Goal: Task Accomplishment & Management: Manage account settings

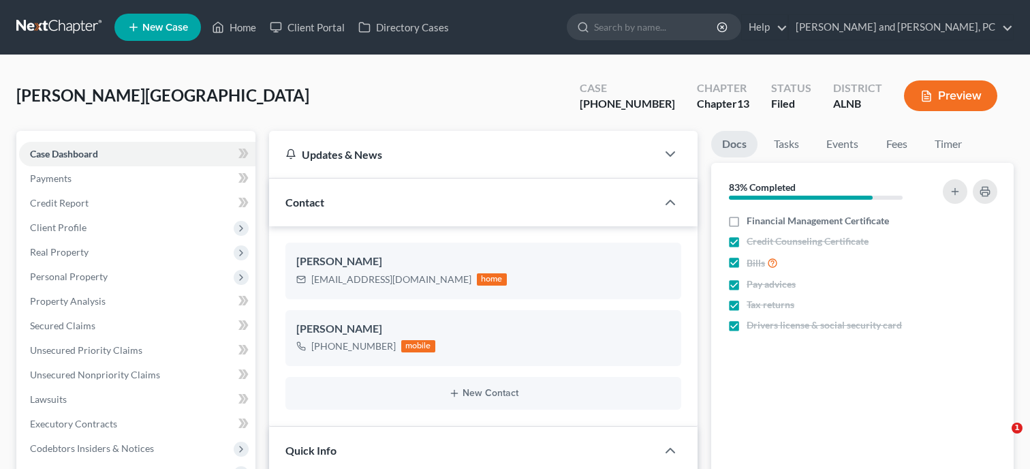
select select "6"
select select "1"
select select "0"
click at [229, 32] on link "Home" at bounding box center [234, 27] width 58 height 25
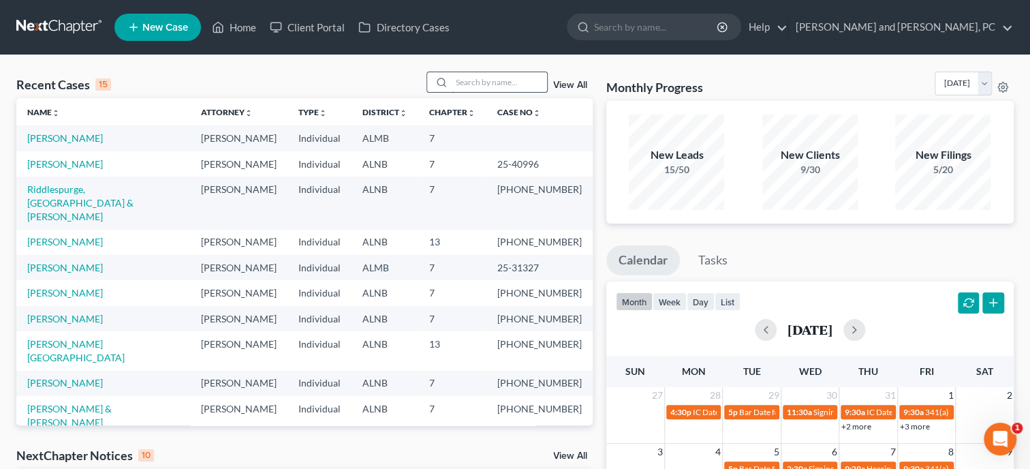
click at [527, 90] on input "search" at bounding box center [499, 82] width 95 height 20
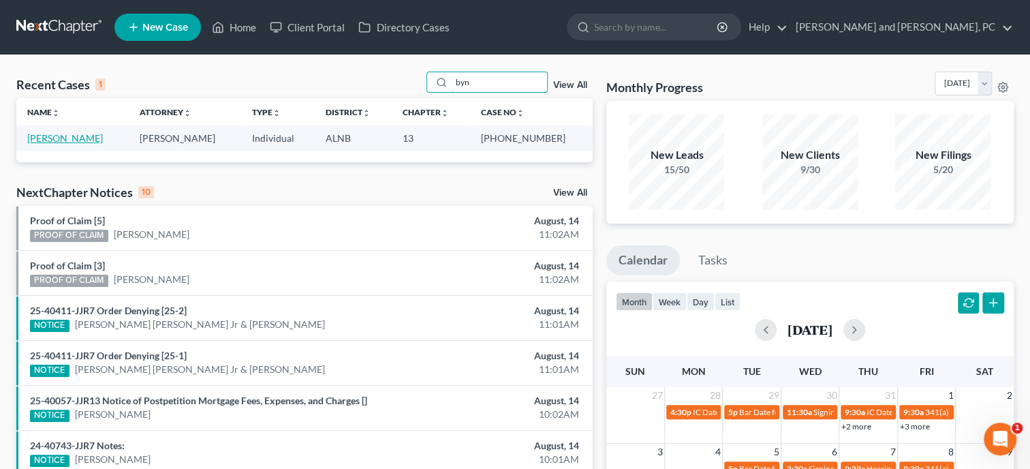
type input "byn"
click at [32, 135] on link "[PERSON_NAME]" at bounding box center [65, 138] width 76 height 12
select select "6"
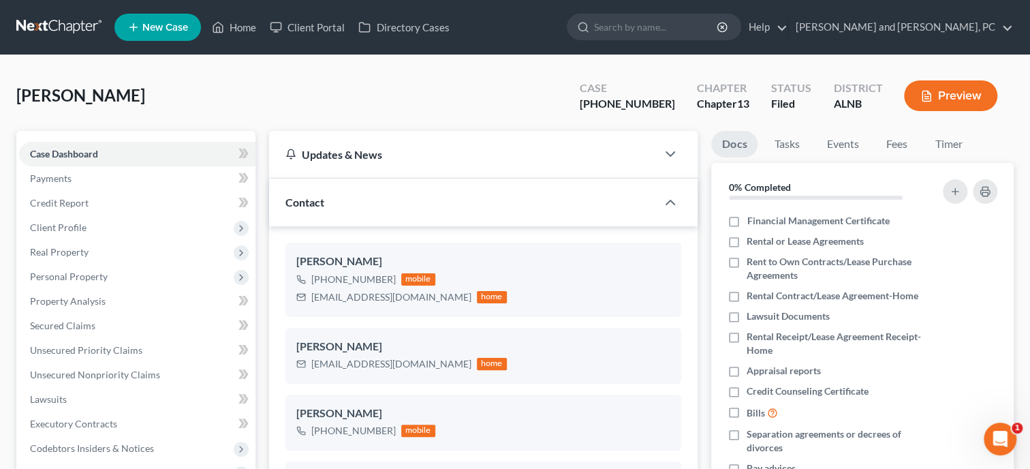
scroll to position [530, 0]
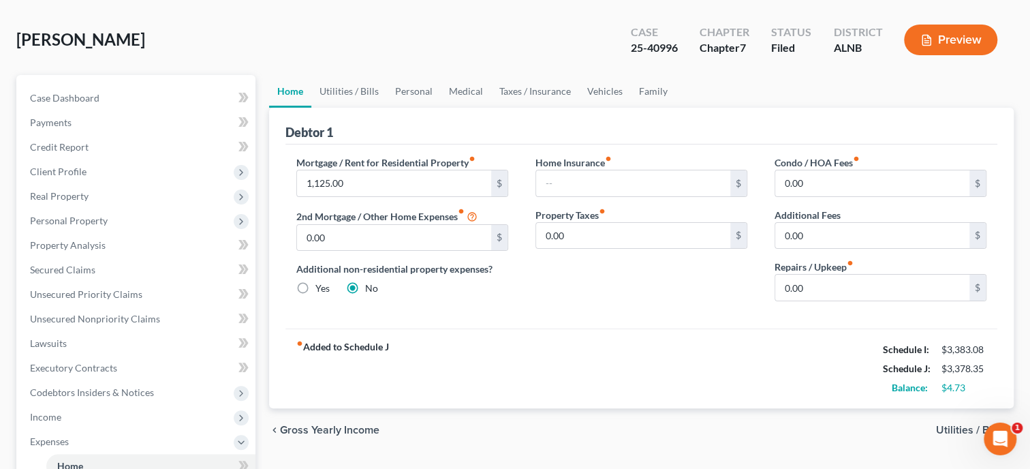
scroll to position [70, 0]
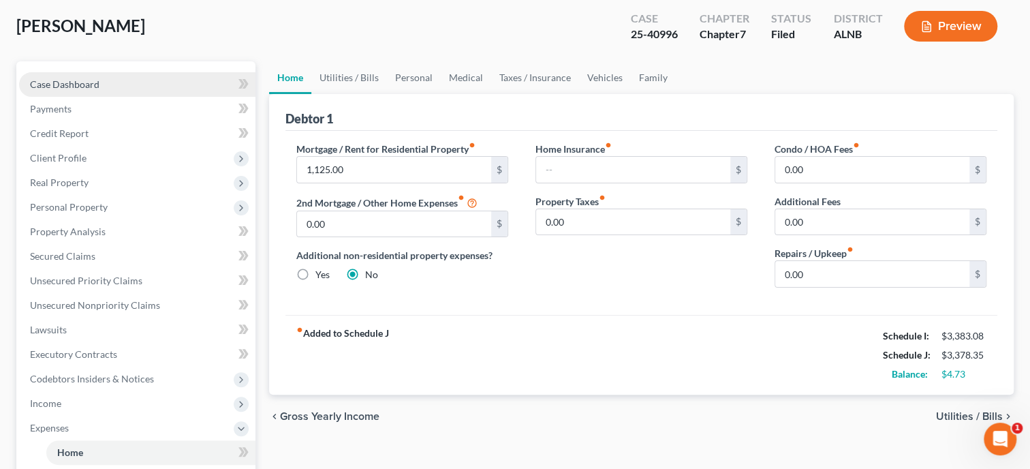
click at [59, 87] on span "Case Dashboard" at bounding box center [65, 84] width 70 height 12
select select "6"
select select "0"
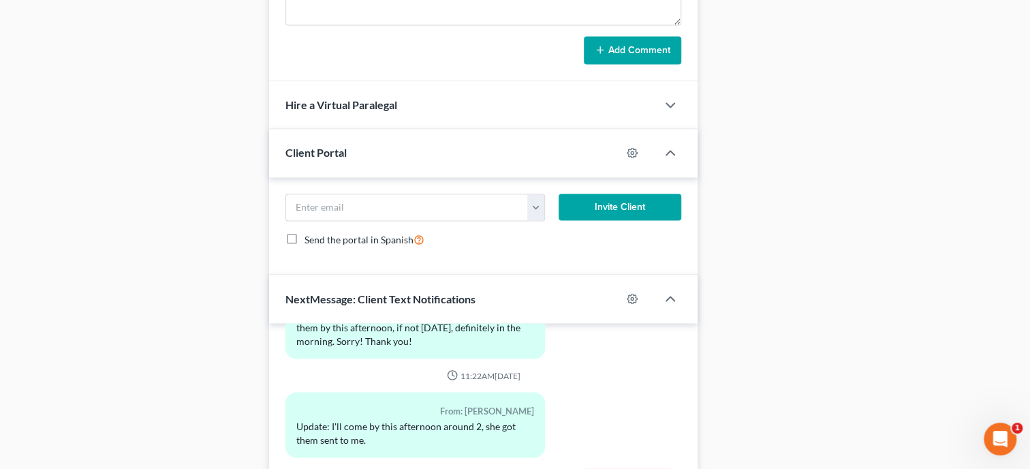
scroll to position [1413, 0]
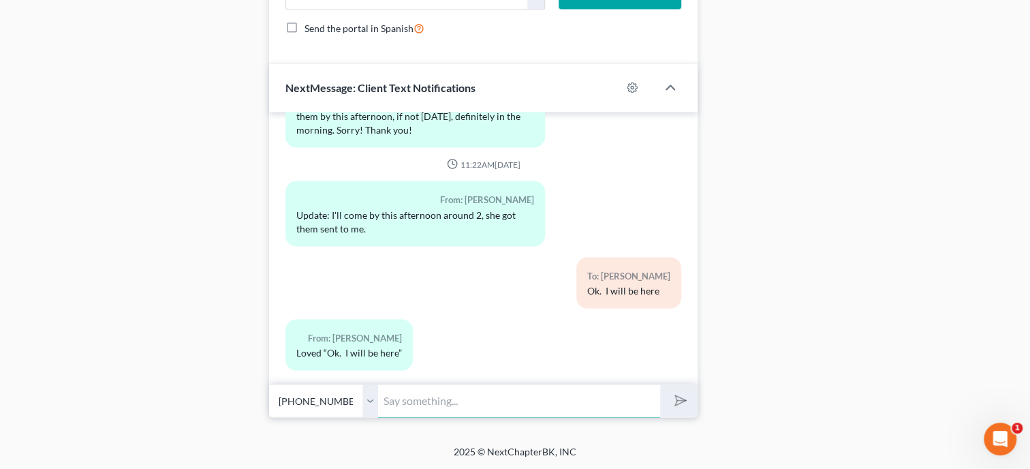
click at [454, 392] on input "text" at bounding box center [519, 400] width 282 height 33
type input "I have received all 5 reaffirmation agreements from the Credit Union Attorney. …"
click at [660, 384] on button "submit" at bounding box center [678, 400] width 37 height 32
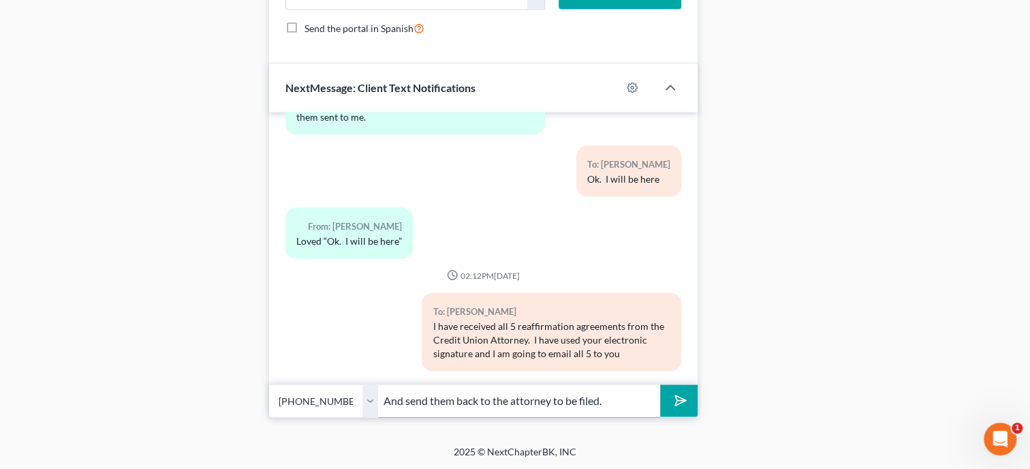
type input "And send them back to the attorney to be filed."
click at [660, 384] on button "submit" at bounding box center [678, 400] width 37 height 32
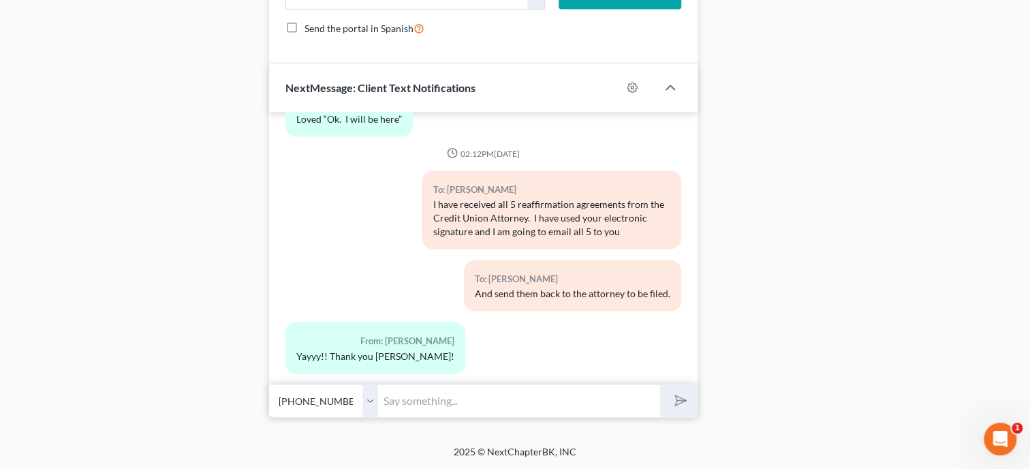
scroll to position [3757, 0]
click at [529, 397] on input "text" at bounding box center [519, 400] width 282 height 33
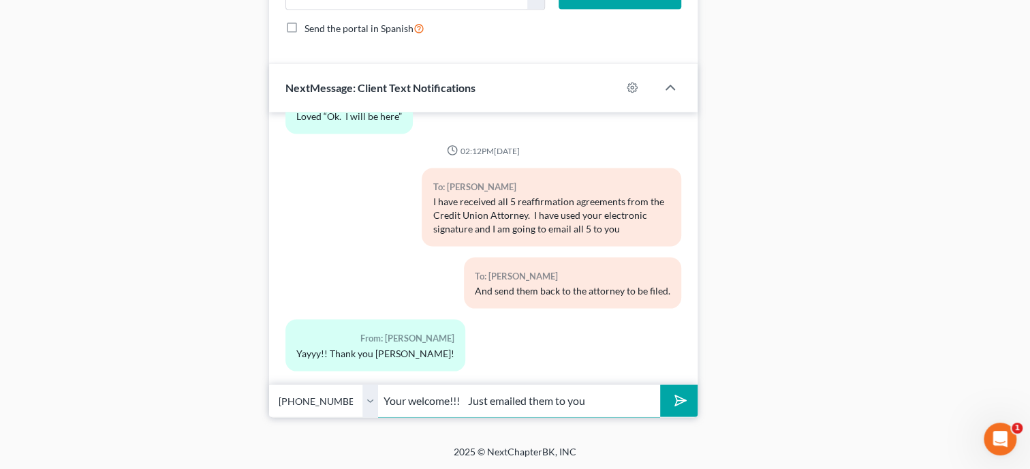
type input "Your welcome!!! Just emailed them to you"
click at [660, 384] on button "submit" at bounding box center [678, 400] width 37 height 32
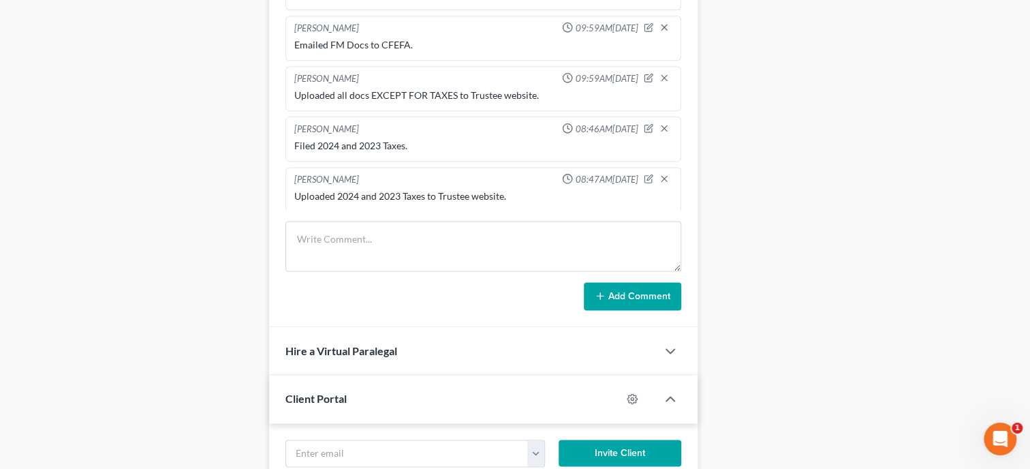
scroll to position [852, 0]
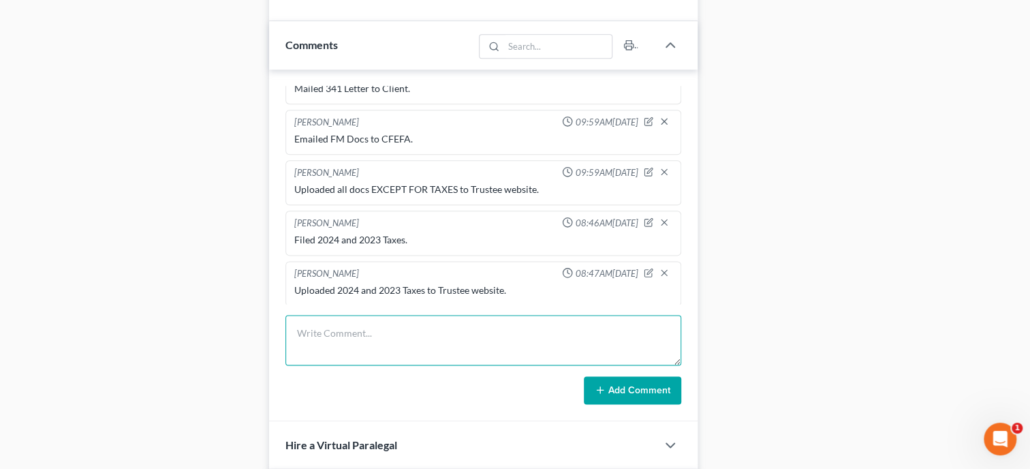
click at [345, 348] on textarea at bounding box center [484, 340] width 396 height 50
type textarea "Prepared 5 reaffs from FSCU. Emailed all reaffs to client and emailed back to J…"
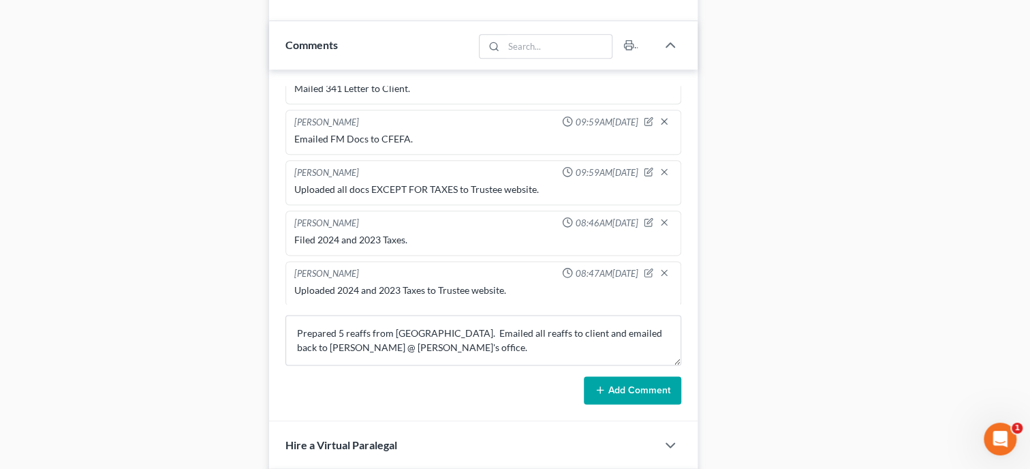
click at [608, 405] on button "Add Comment" at bounding box center [632, 390] width 97 height 29
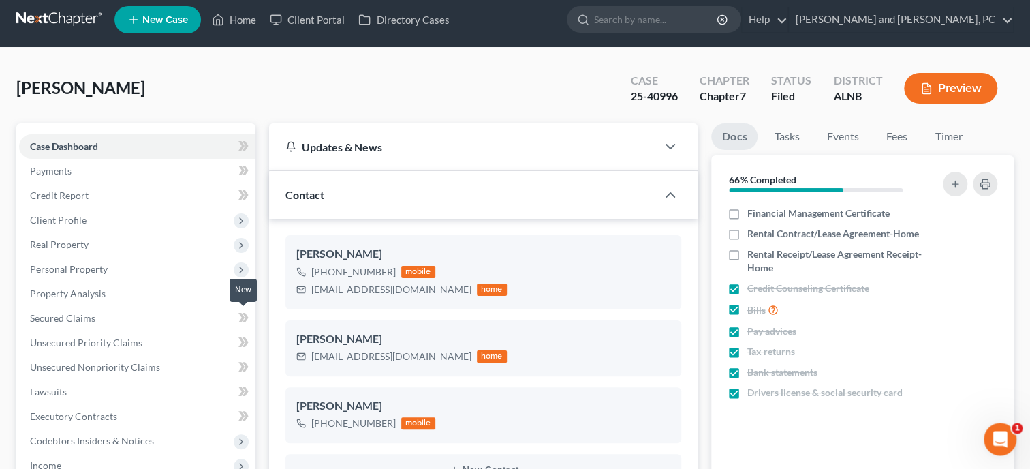
scroll to position [0, 0]
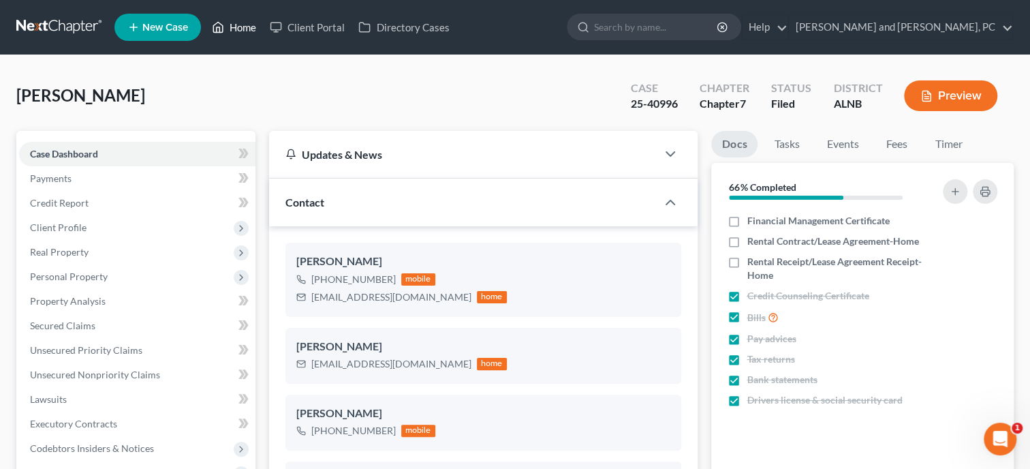
click at [251, 28] on link "Home" at bounding box center [234, 27] width 58 height 25
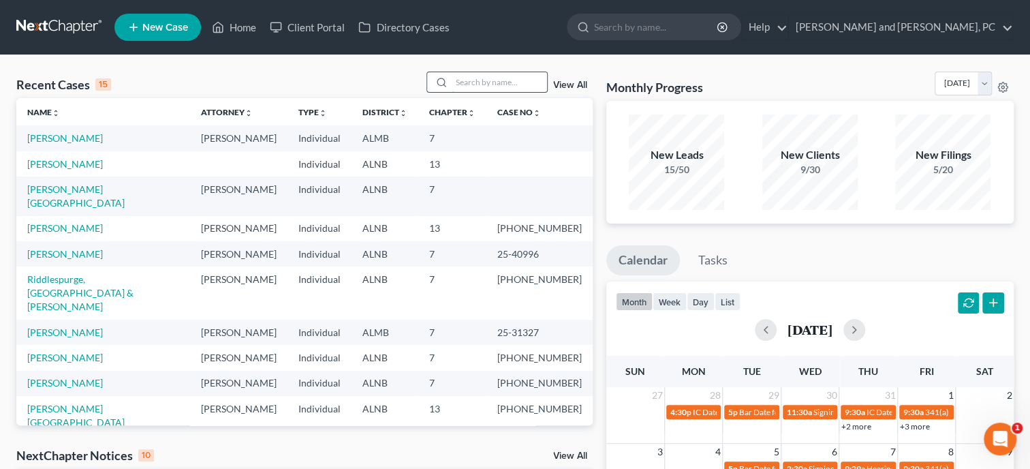
click at [452, 78] on input "search" at bounding box center [499, 82] width 95 height 20
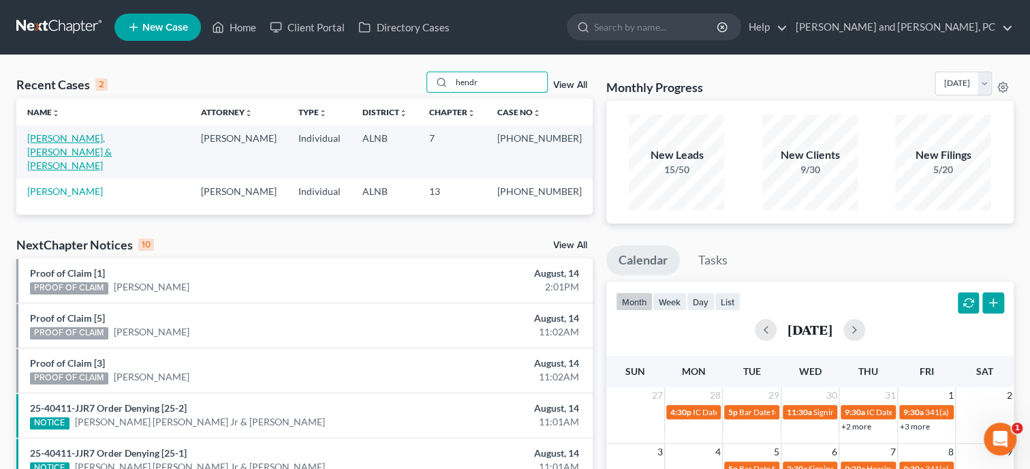
type input "hendr"
click at [102, 140] on link "Hendrix, Jr., David & Hendrix, Barbara" at bounding box center [69, 151] width 84 height 39
select select "6"
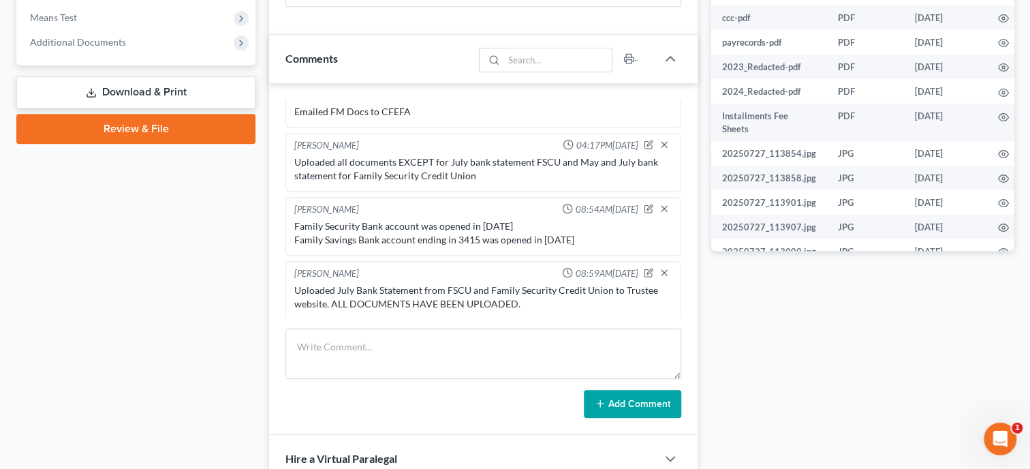
scroll to position [561, 0]
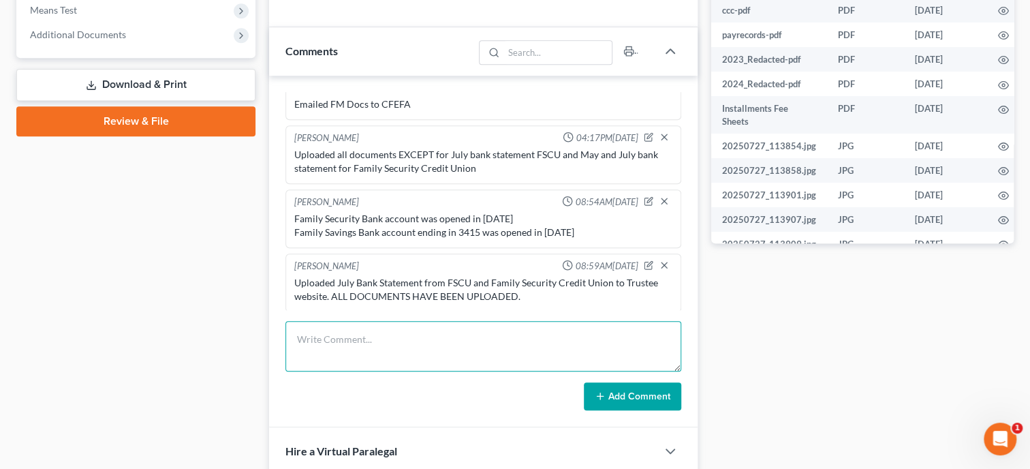
click at [343, 343] on textarea at bounding box center [484, 346] width 396 height 50
type textarea "Received Reaff from FSCU (2)"
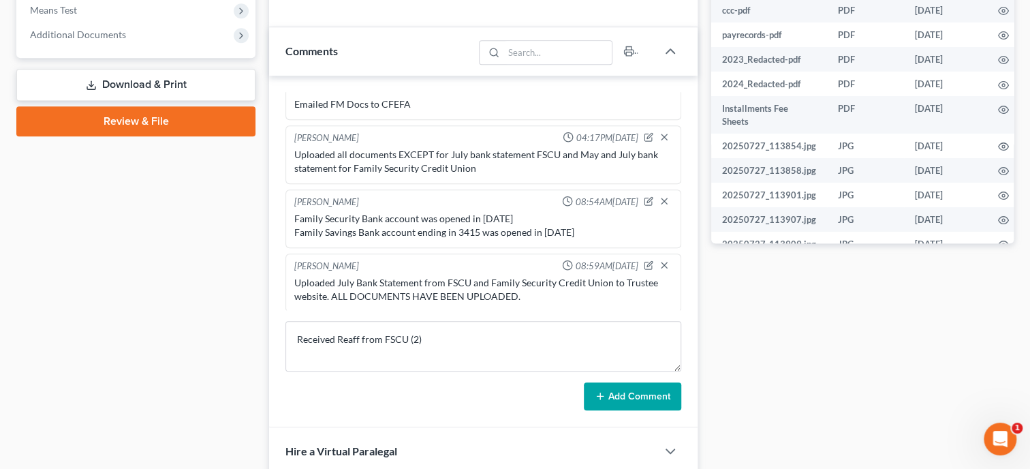
click at [626, 408] on button "Add Comment" at bounding box center [632, 396] width 97 height 29
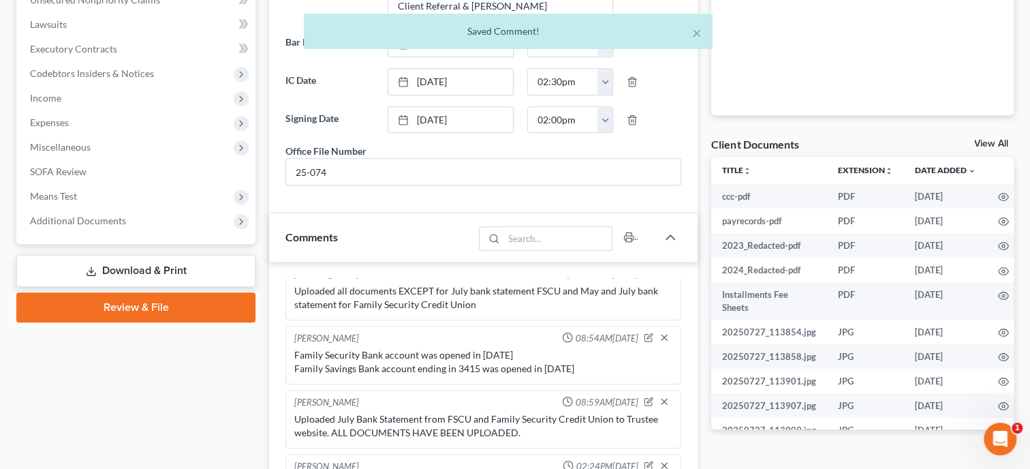
scroll to position [350, 0]
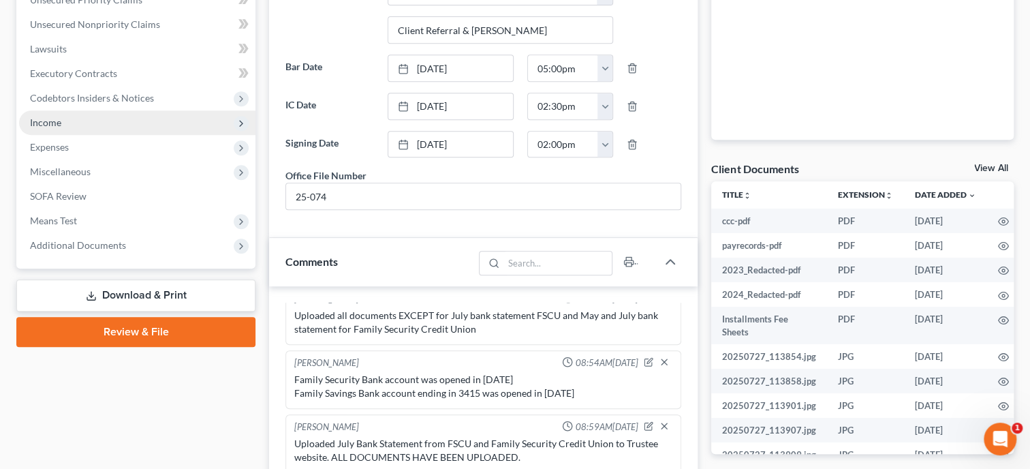
click at [80, 114] on span "Income" at bounding box center [137, 122] width 236 height 25
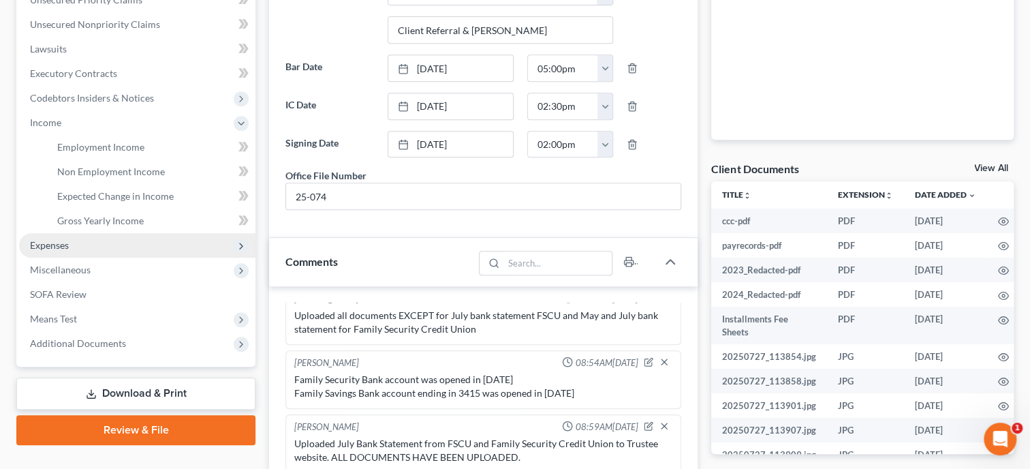
click at [56, 243] on span "Expenses" at bounding box center [49, 245] width 39 height 12
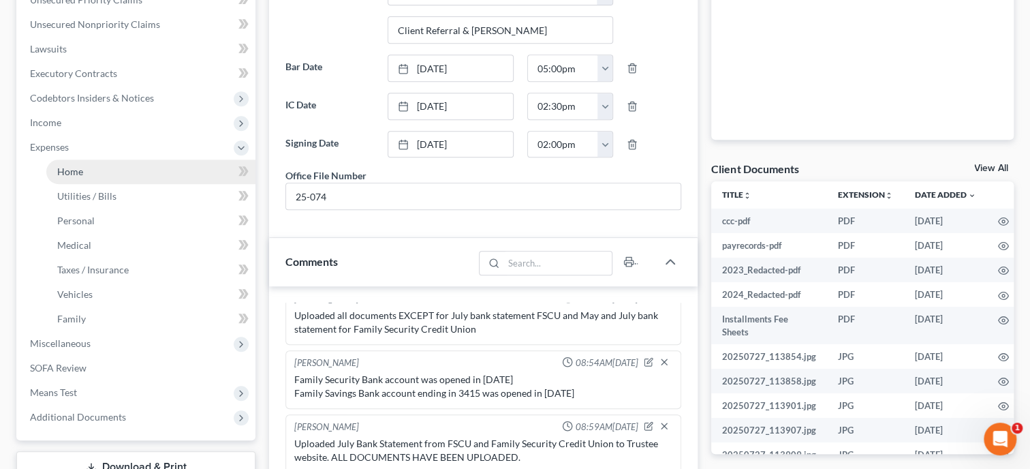
click at [69, 172] on span "Home" at bounding box center [70, 172] width 26 height 12
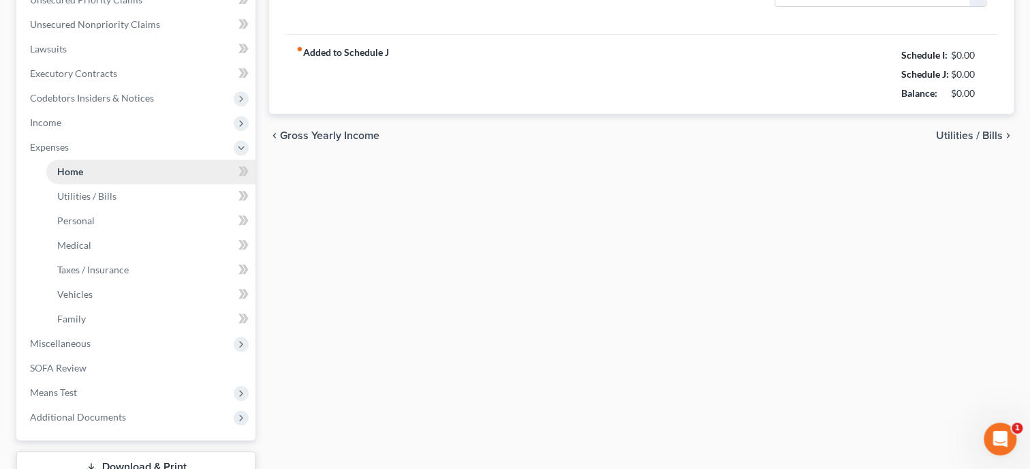
type input "736.00"
type input "0.00"
radio input "true"
type input "0.00"
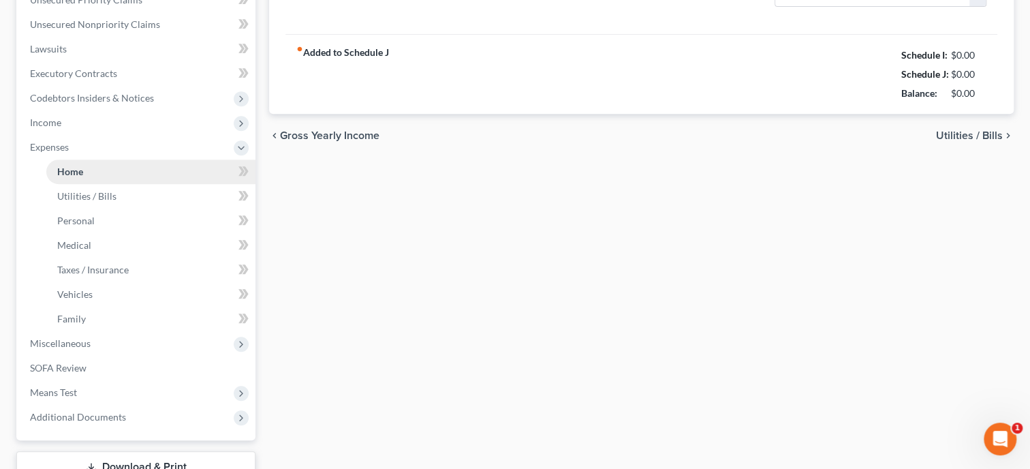
type input "0.00"
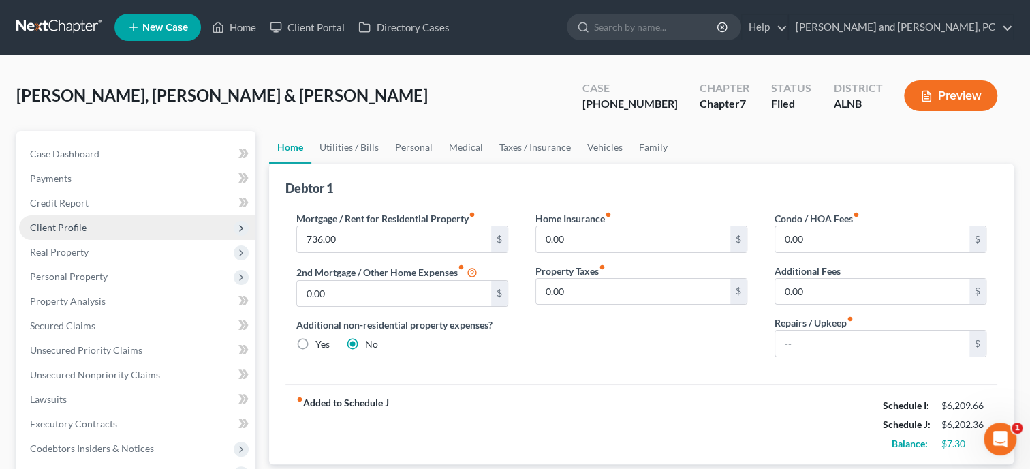
click at [88, 228] on span "Client Profile" at bounding box center [137, 227] width 236 height 25
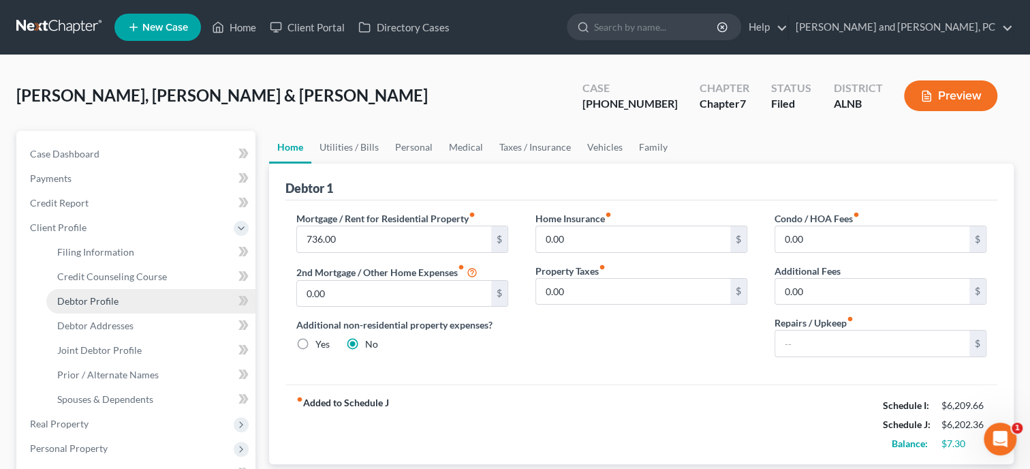
click at [89, 302] on span "Debtor Profile" at bounding box center [87, 301] width 61 height 12
select select "1"
select select "2"
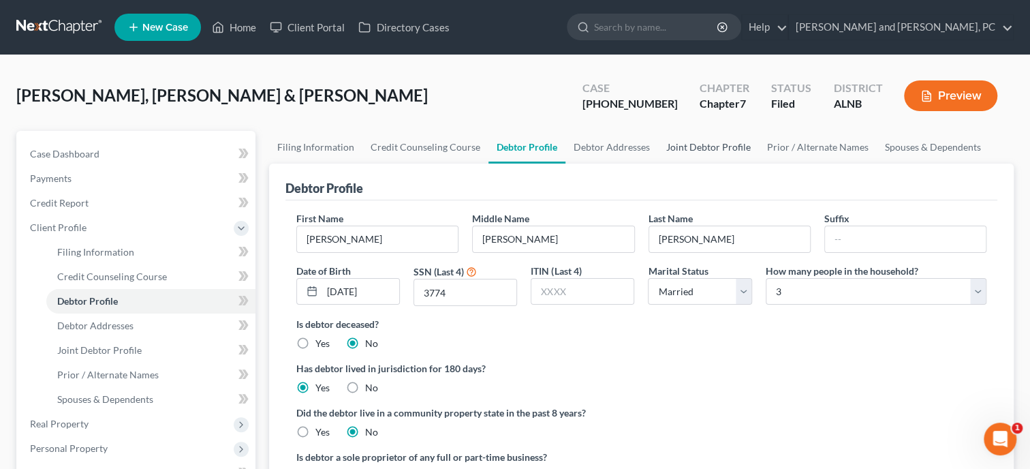
click at [682, 149] on link "Joint Debtor Profile" at bounding box center [708, 147] width 101 height 33
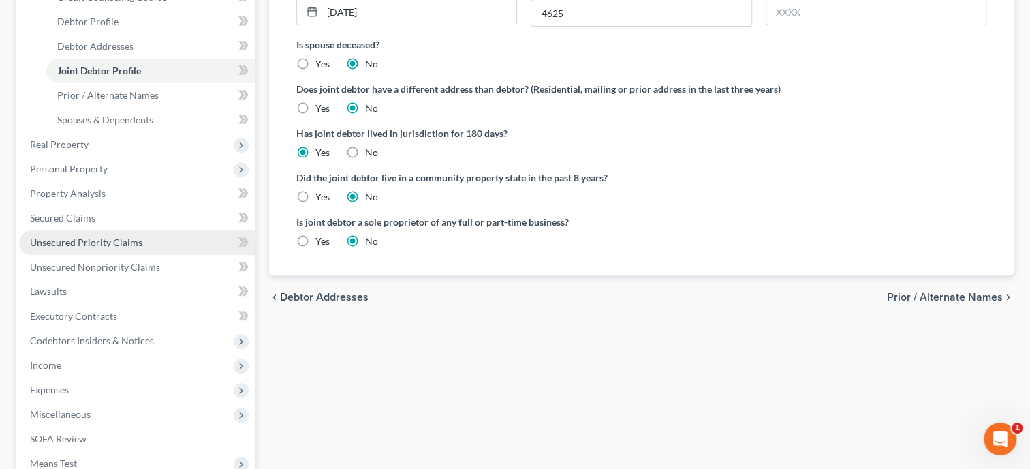
scroll to position [280, 0]
click at [104, 382] on span "Expenses" at bounding box center [137, 389] width 236 height 25
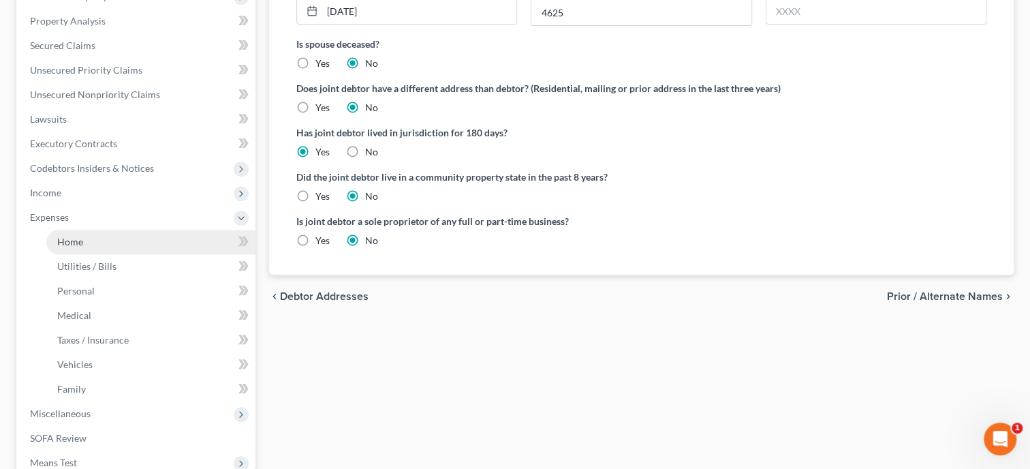
click at [55, 238] on link "Home" at bounding box center [150, 242] width 209 height 25
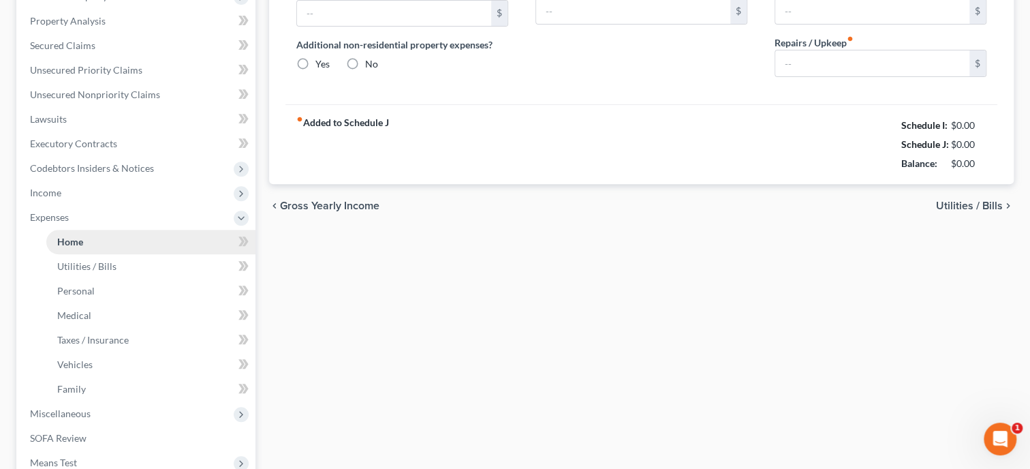
type input "736.00"
type input "0.00"
radio input "true"
type input "0.00"
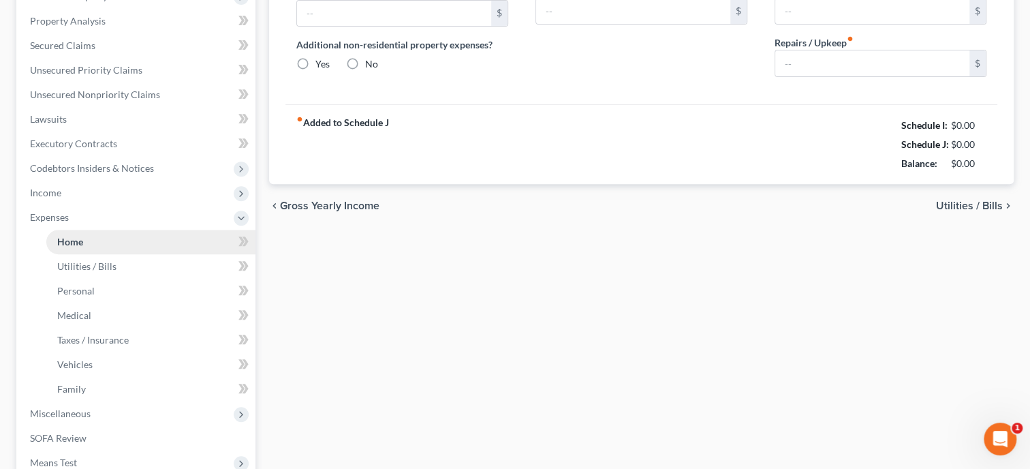
type input "0.00"
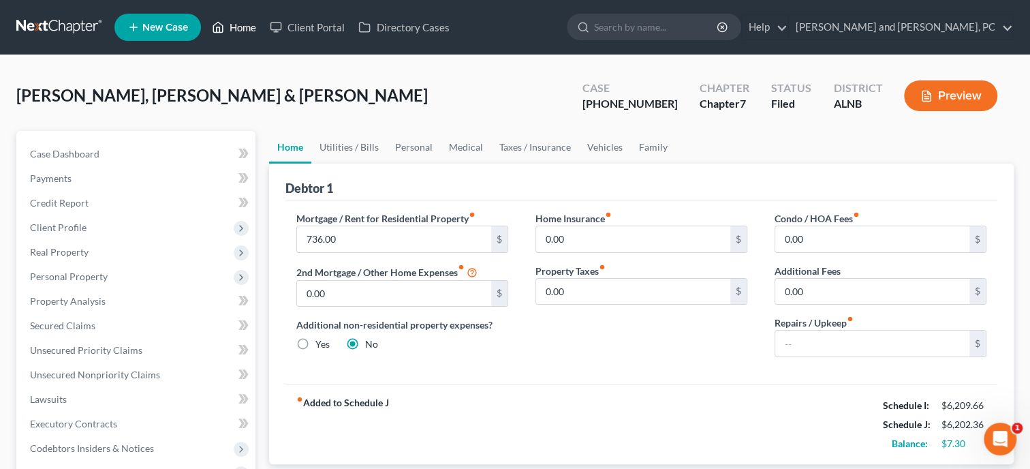
click at [230, 27] on link "Home" at bounding box center [234, 27] width 58 height 25
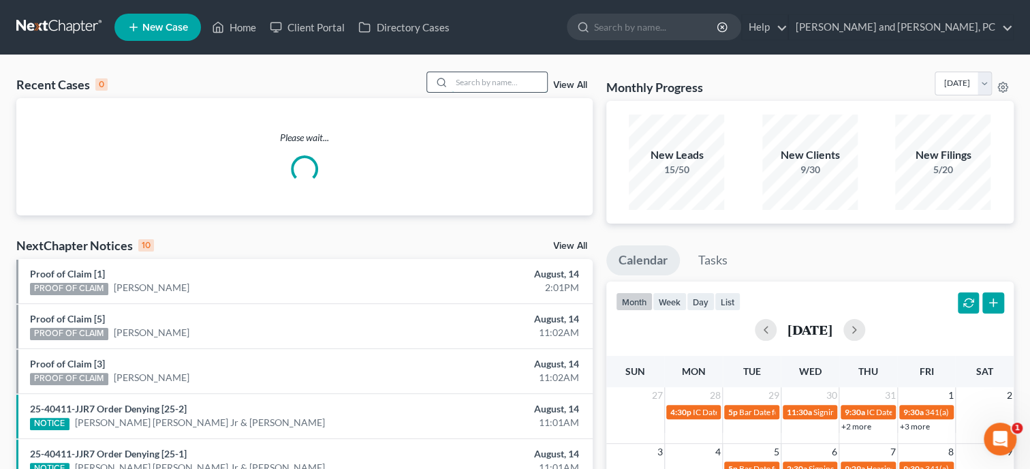
click at [494, 80] on input "search" at bounding box center [499, 82] width 95 height 20
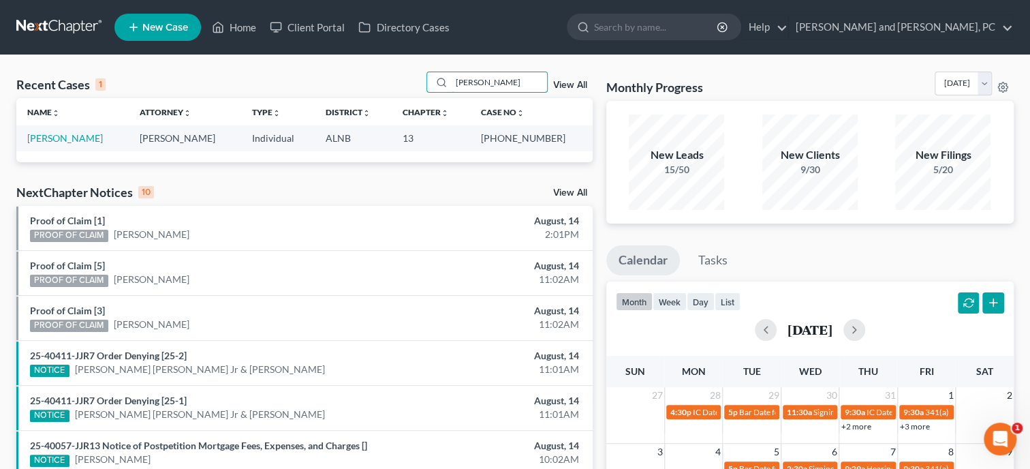
type input "dix"
click at [161, 32] on span "New Case" at bounding box center [165, 27] width 46 height 10
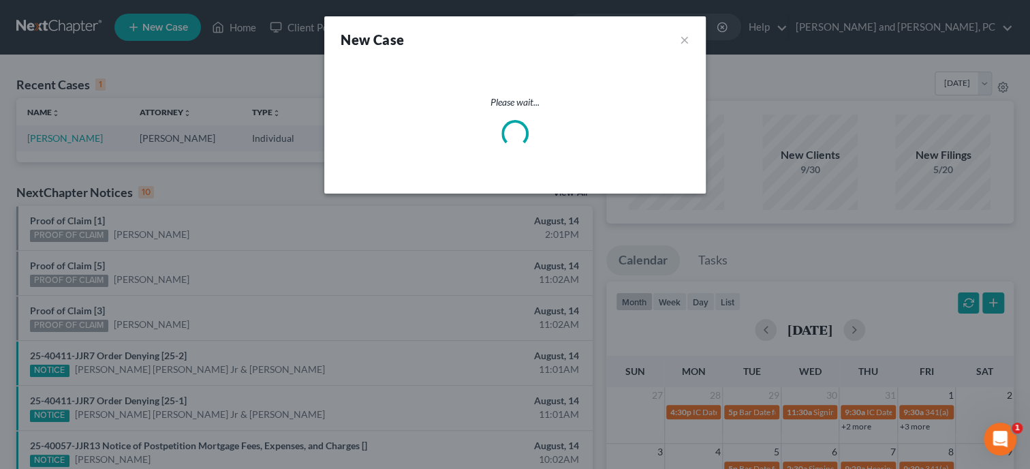
select select "1"
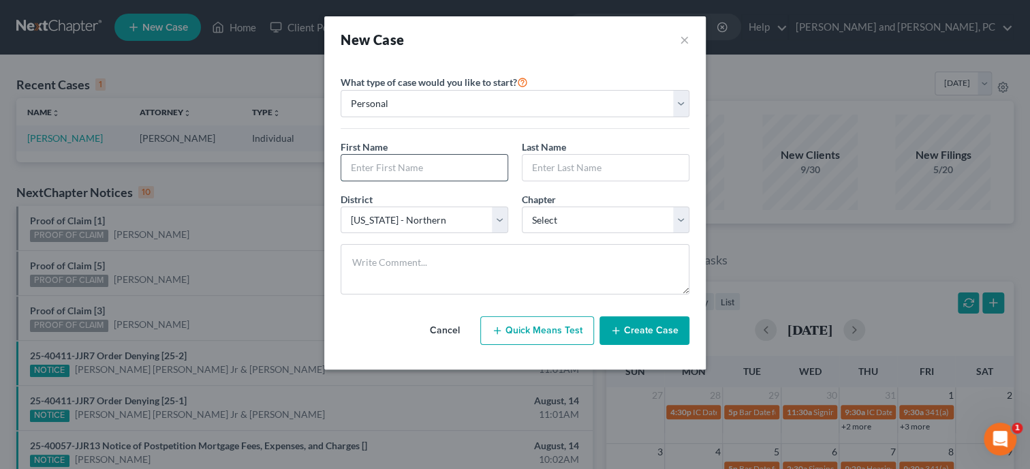
click at [345, 164] on input "text" at bounding box center [424, 168] width 166 height 26
type input "Thomas"
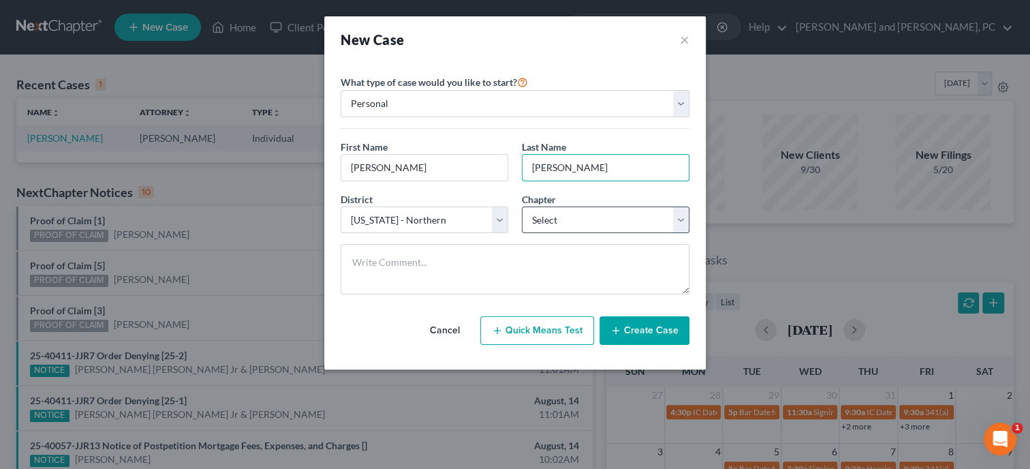
type input "Dixon Jr"
select select "3"
click option "13" at bounding box center [0, 0] width 0 height 0
click at [609, 329] on button "Create Case" at bounding box center [645, 330] width 90 height 29
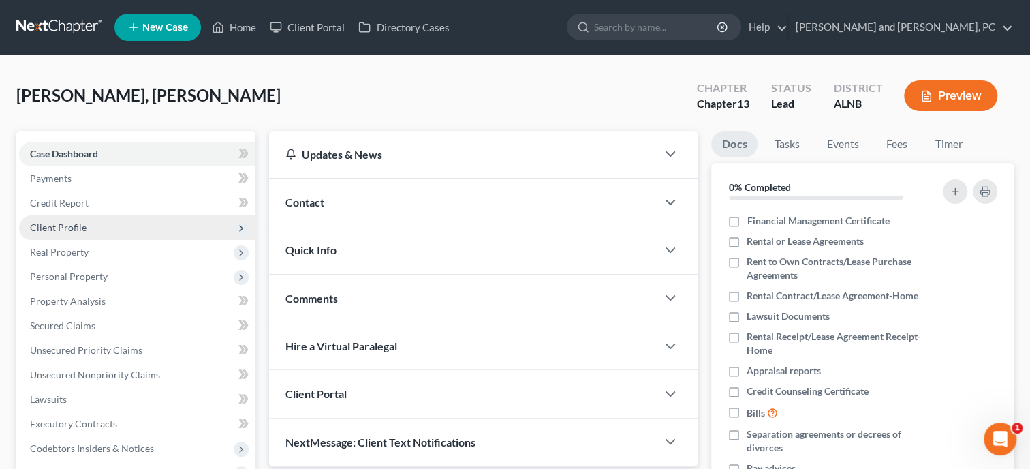
click at [48, 226] on span "Client Profile" at bounding box center [58, 227] width 57 height 12
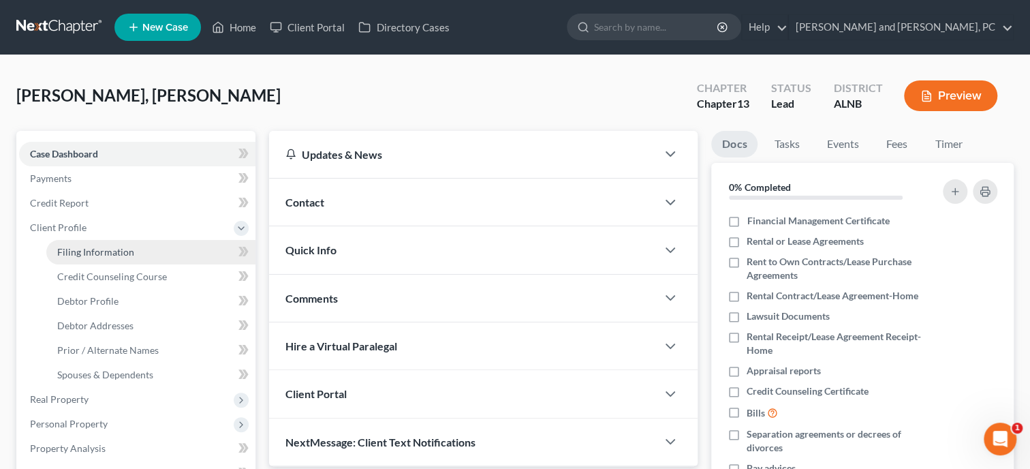
click at [73, 251] on span "Filing Information" at bounding box center [95, 252] width 77 height 12
select select "1"
select select "0"
select select "3"
select select "1"
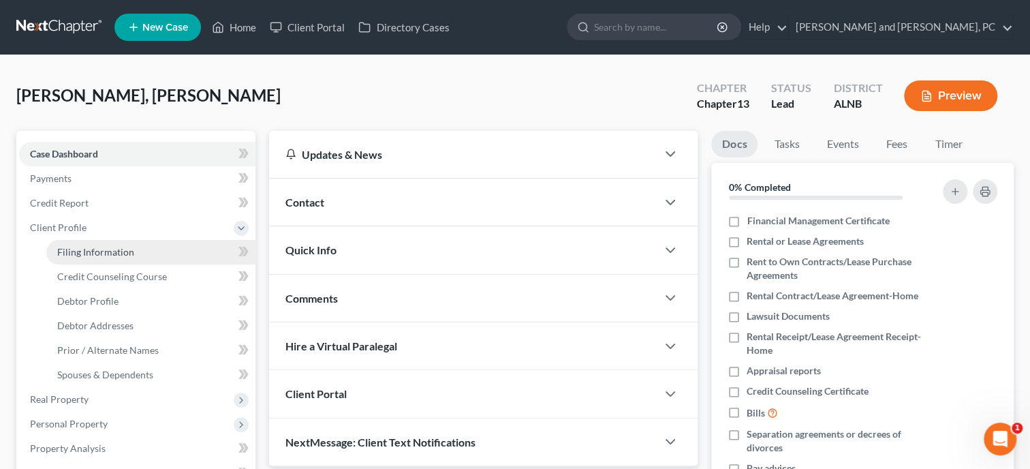
select select "0"
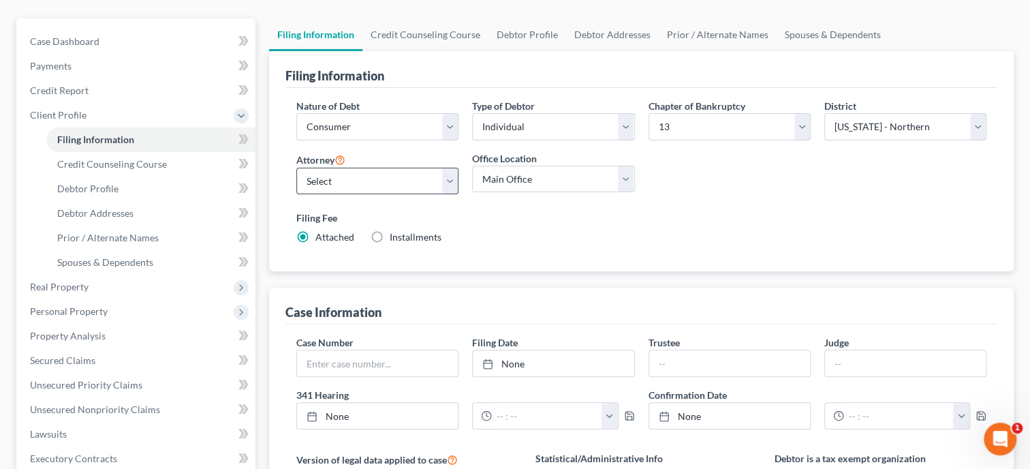
scroll to position [140, 0]
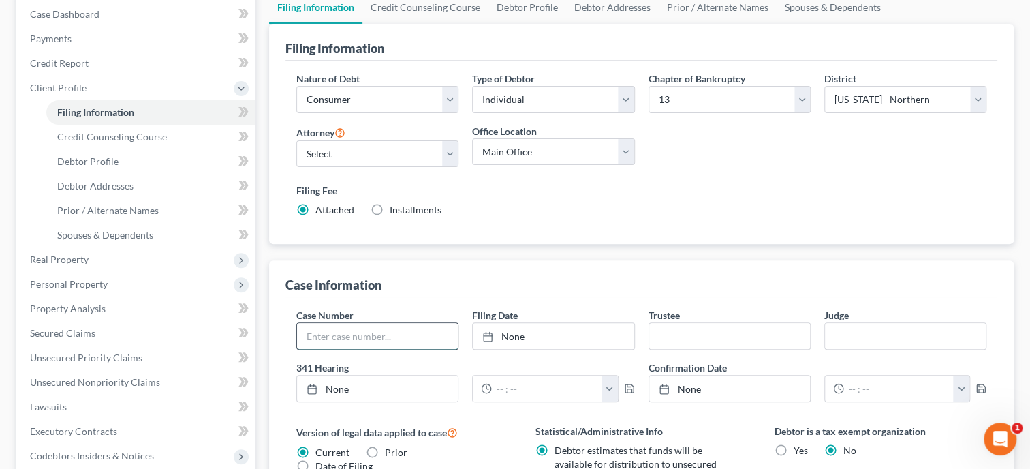
click at [326, 329] on input "text" at bounding box center [377, 336] width 161 height 26
type input "18-41514"
click at [504, 341] on link "None" at bounding box center [553, 336] width 161 height 26
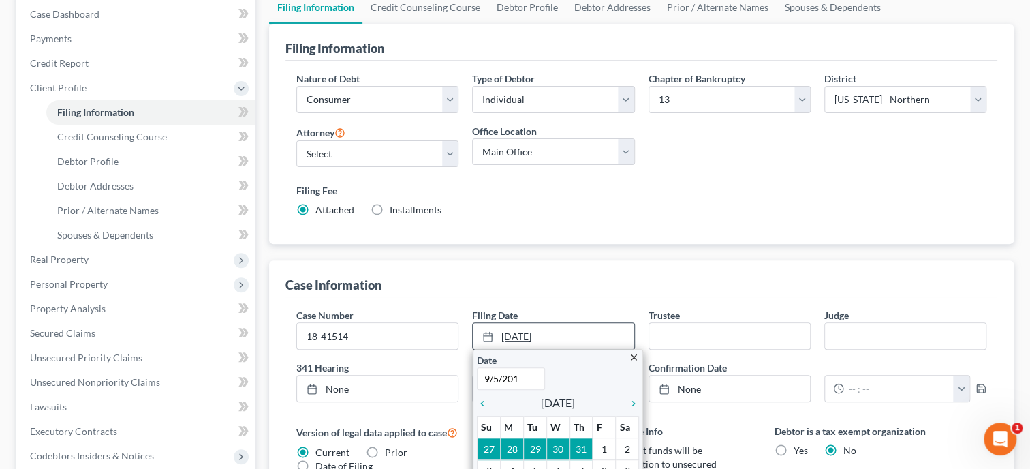
type input "9/5/2018"
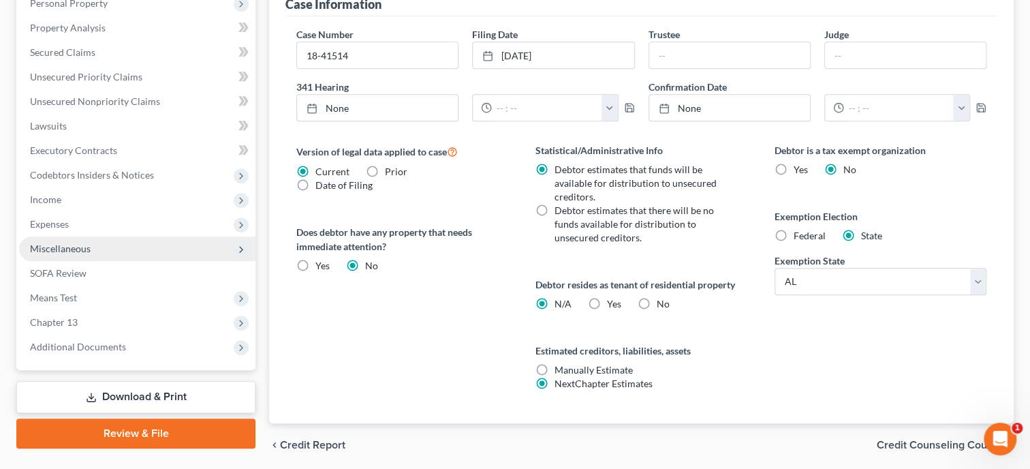
scroll to position [70, 0]
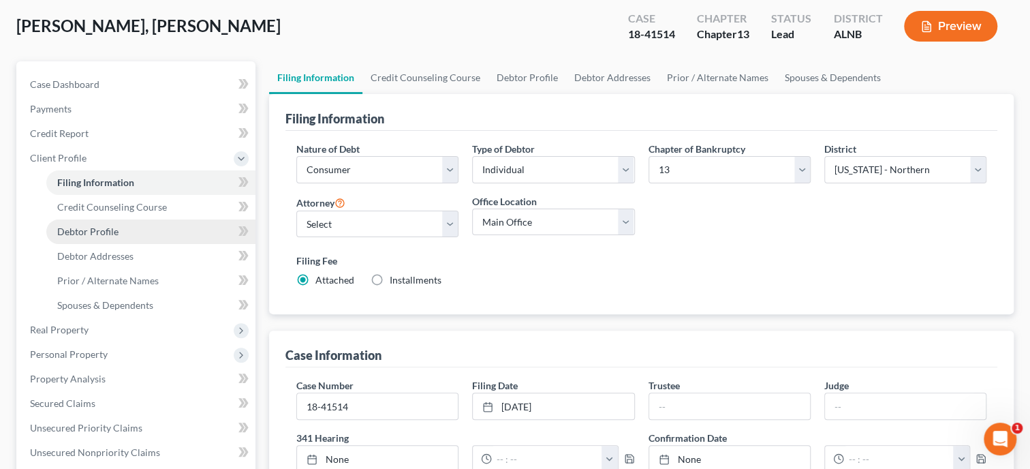
click at [113, 223] on link "Debtor Profile" at bounding box center [150, 231] width 209 height 25
select select "0"
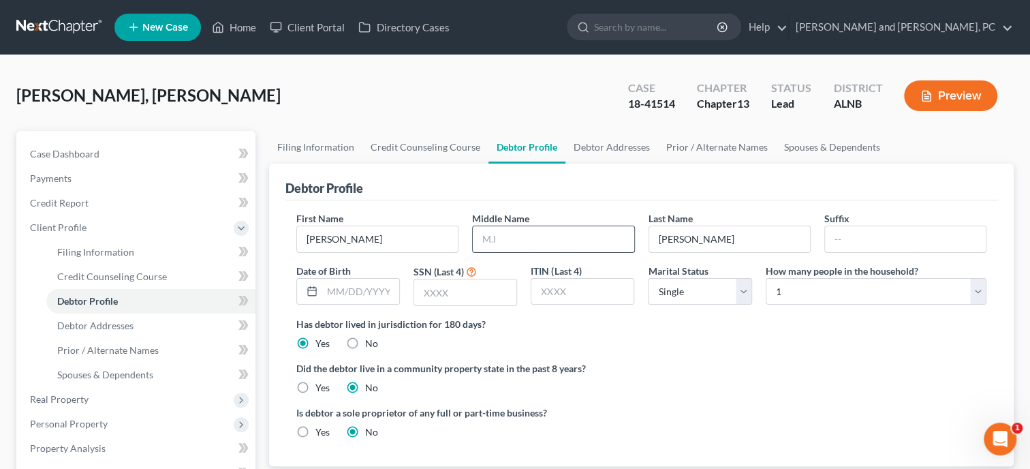
click at [493, 241] on input "text" at bounding box center [553, 239] width 161 height 26
type input "Earl"
click at [470, 189] on div "Debtor Profile" at bounding box center [642, 182] width 712 height 37
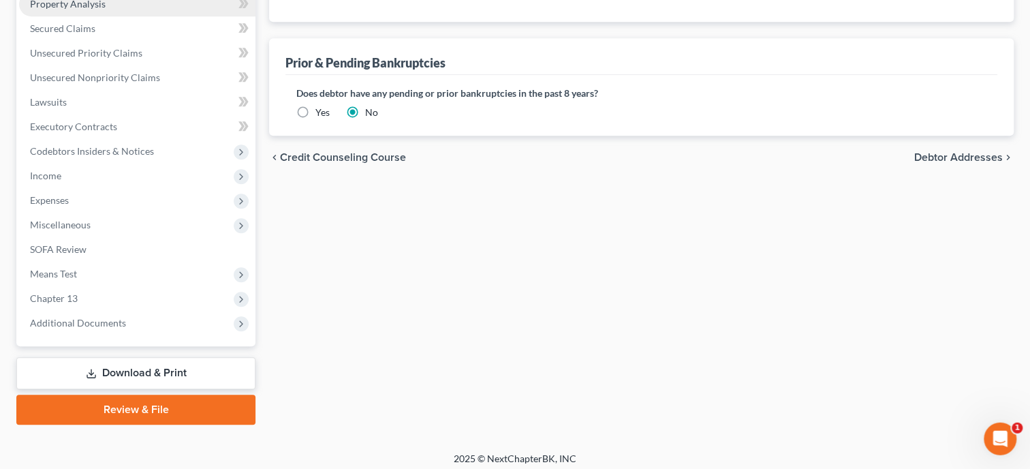
scroll to position [450, 0]
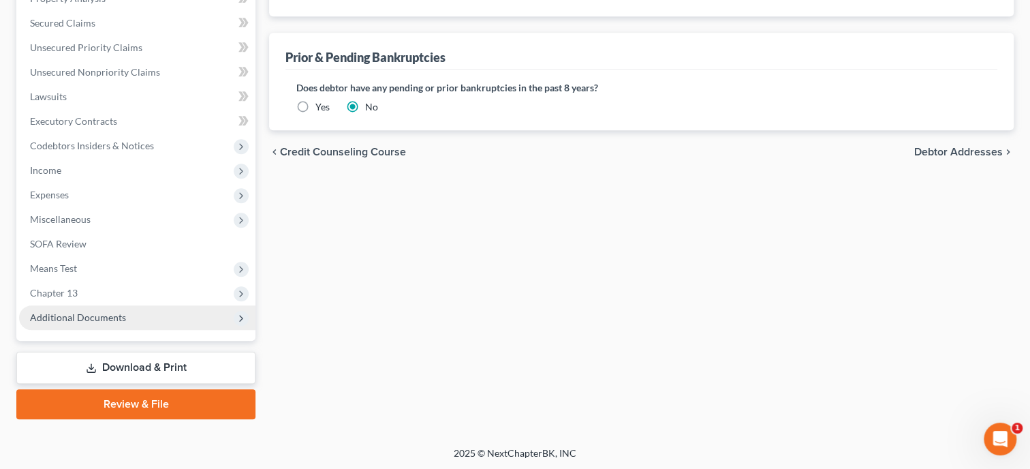
click at [65, 313] on span "Additional Documents" at bounding box center [78, 317] width 96 height 12
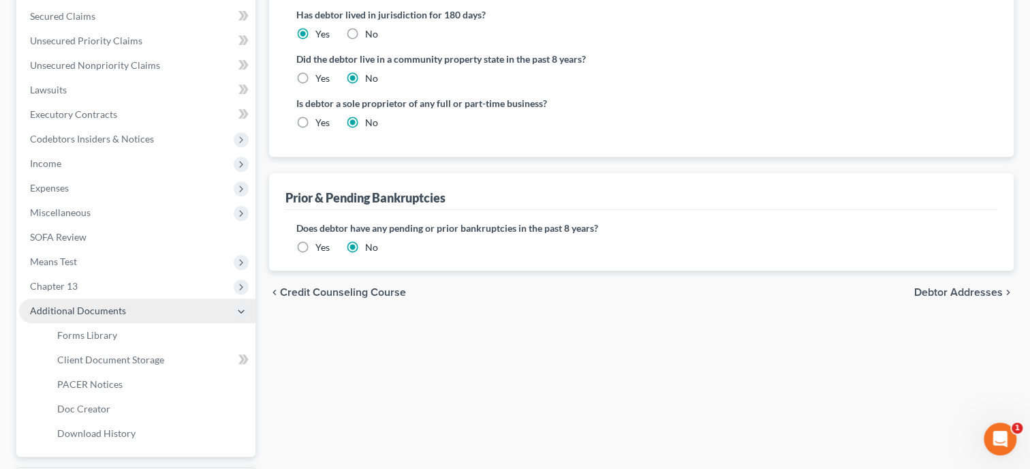
scroll to position [303, 0]
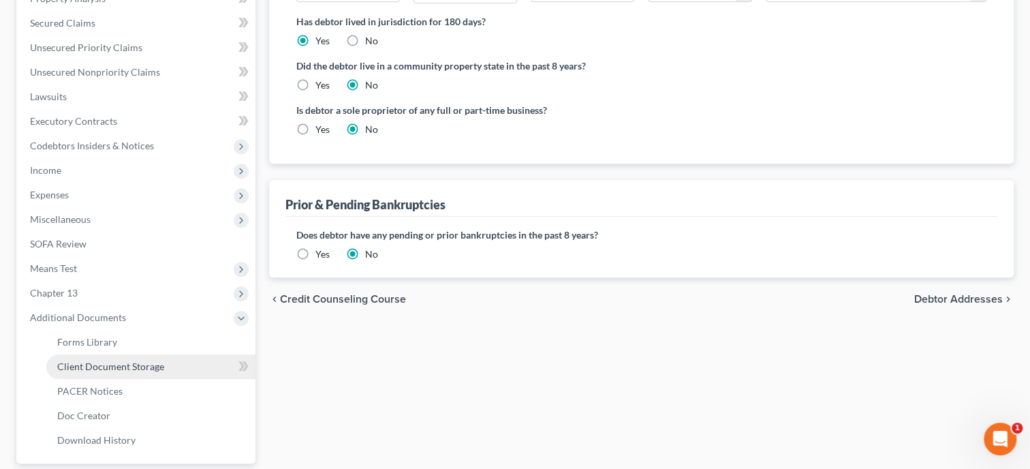
click at [80, 366] on span "Client Document Storage" at bounding box center [110, 366] width 107 height 12
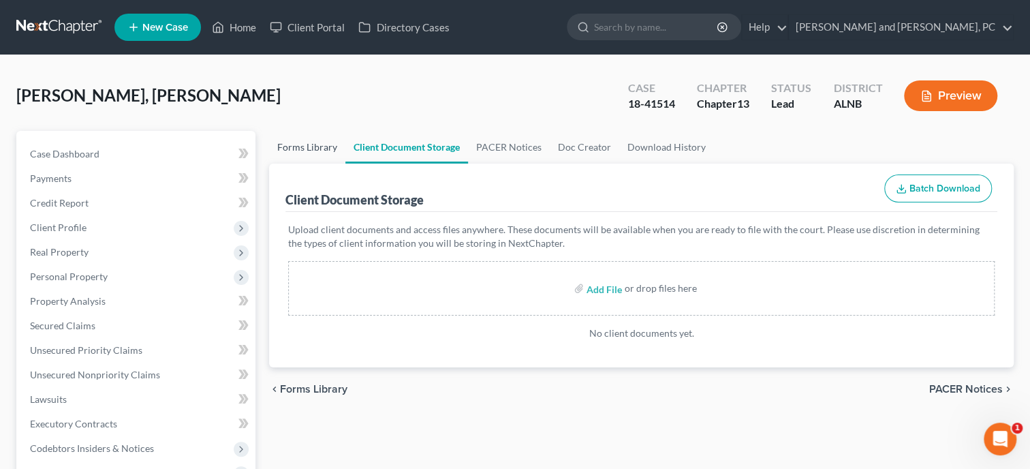
click at [305, 146] on link "Forms Library" at bounding box center [307, 147] width 76 height 33
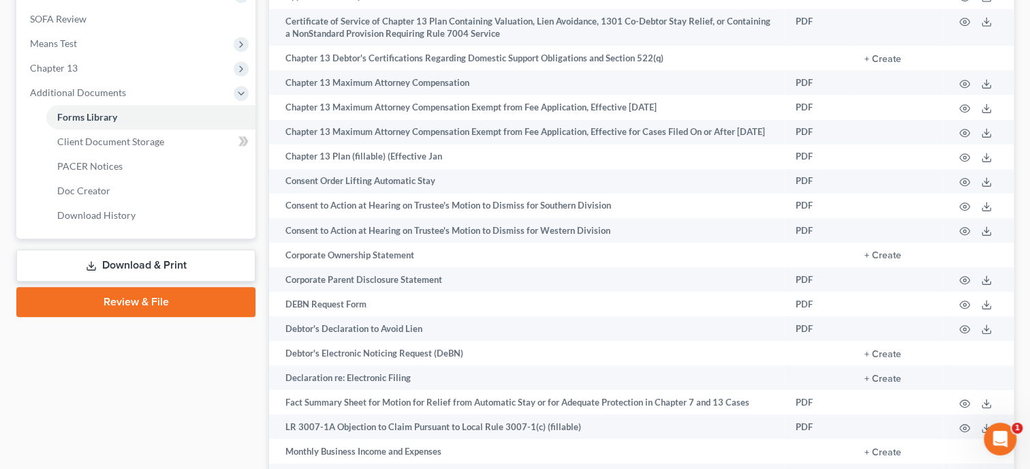
scroll to position [491, 0]
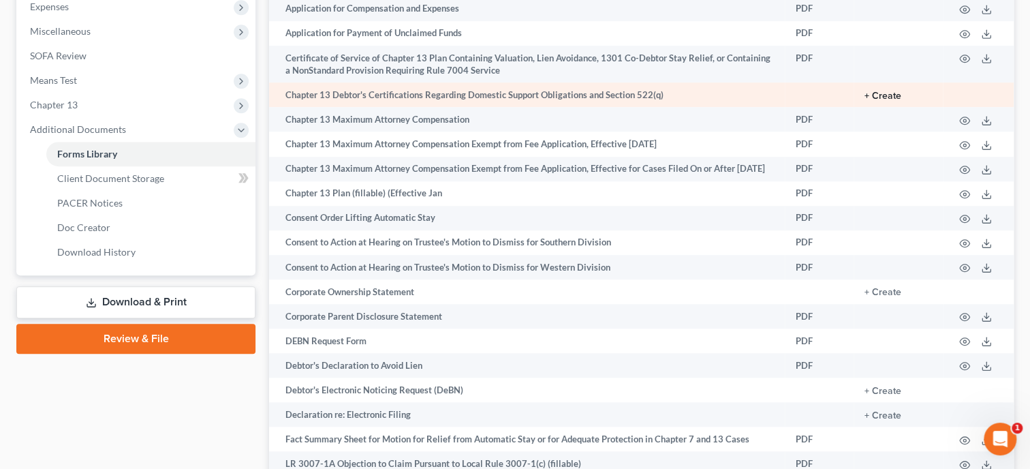
click at [895, 99] on button "+ Create" at bounding box center [883, 96] width 37 height 10
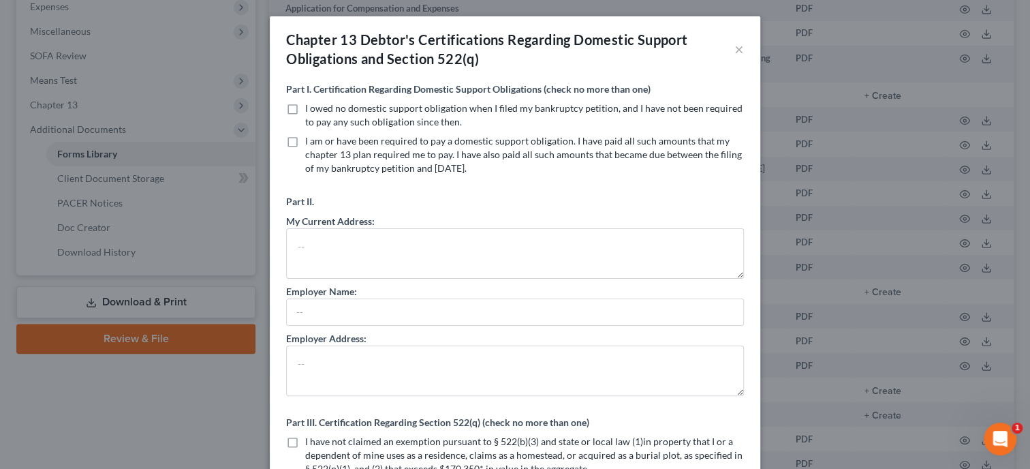
click at [305, 107] on label "I owed no domestic support obligation when I filed my bankruptcy petition, and …" at bounding box center [524, 115] width 439 height 27
click at [311, 107] on input "I owed no domestic support obligation when I filed my bankruptcy petition, and …" at bounding box center [315, 106] width 9 height 9
checkbox input "true"
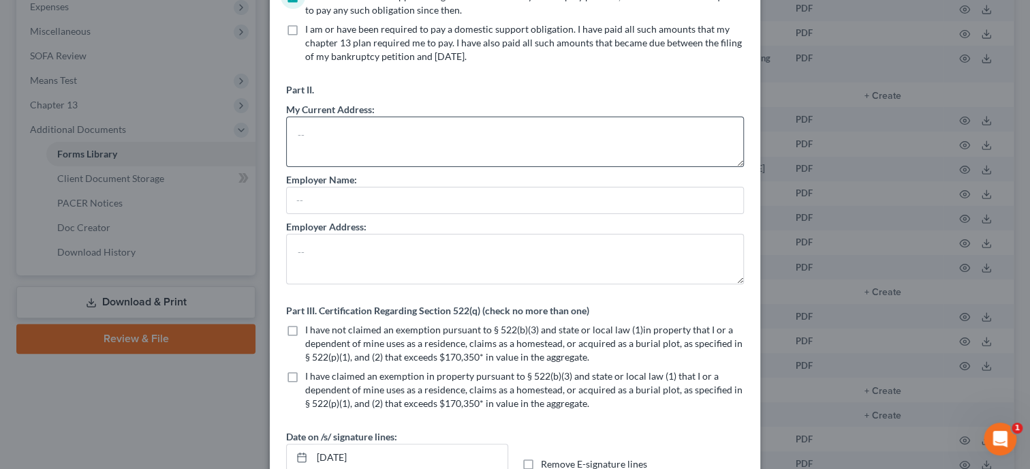
scroll to position [140, 0]
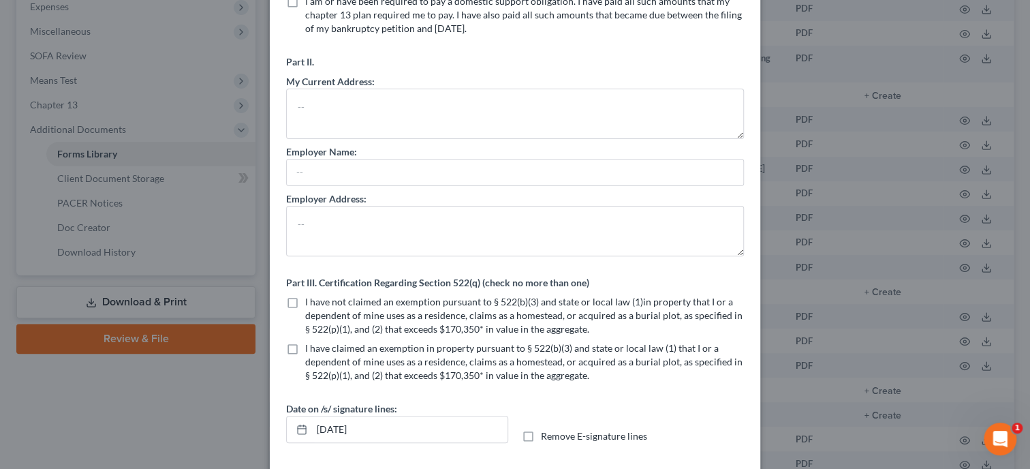
click at [305, 298] on label "I have not claimed an exemption pursuant to § 522(b)(3) and state or local law …" at bounding box center [524, 315] width 439 height 41
click at [311, 298] on input "I have not claimed an exemption pursuant to § 522(b)(3) and state or local law …" at bounding box center [315, 299] width 9 height 9
checkbox input "true"
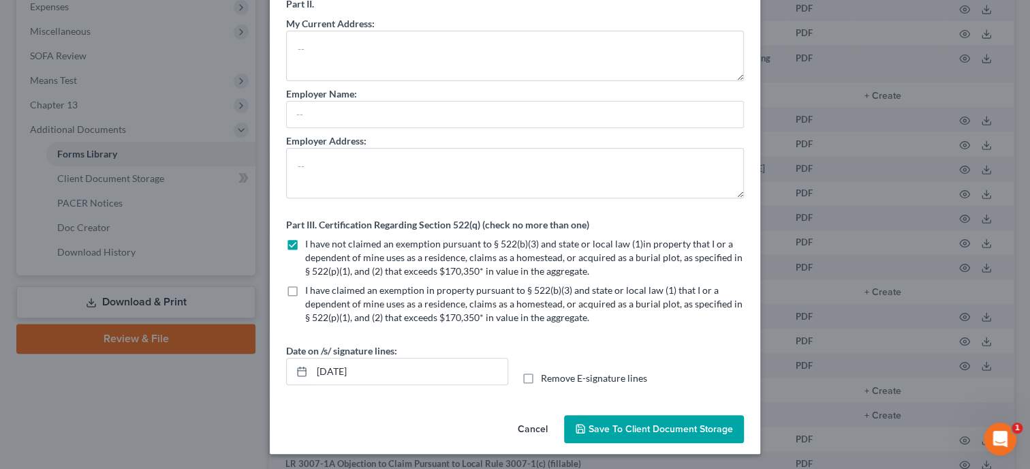
click at [618, 434] on button "Save to Client Document Storage" at bounding box center [654, 429] width 180 height 29
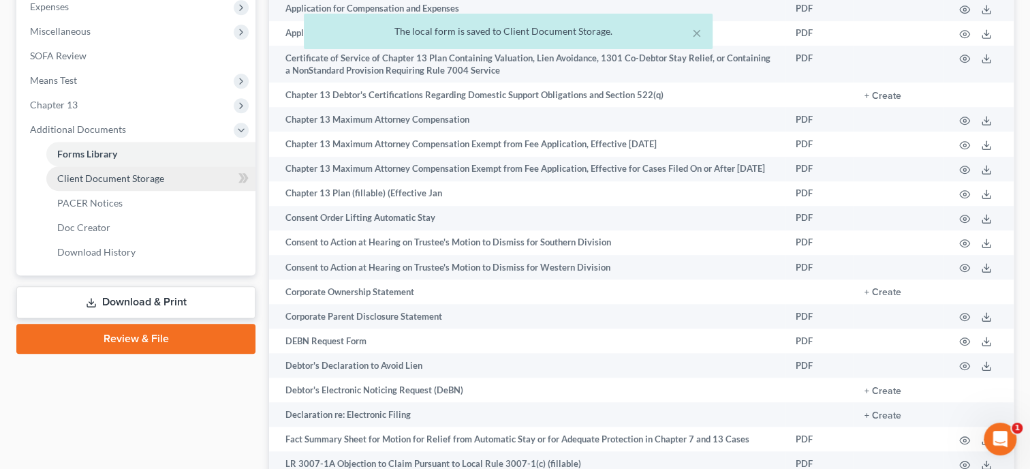
click at [121, 186] on link "Client Document Storage" at bounding box center [150, 178] width 209 height 25
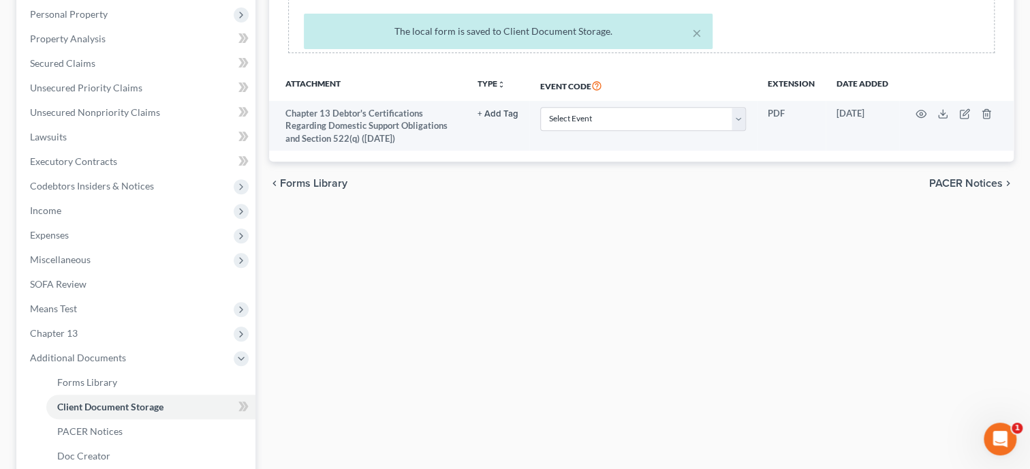
scroll to position [215, 0]
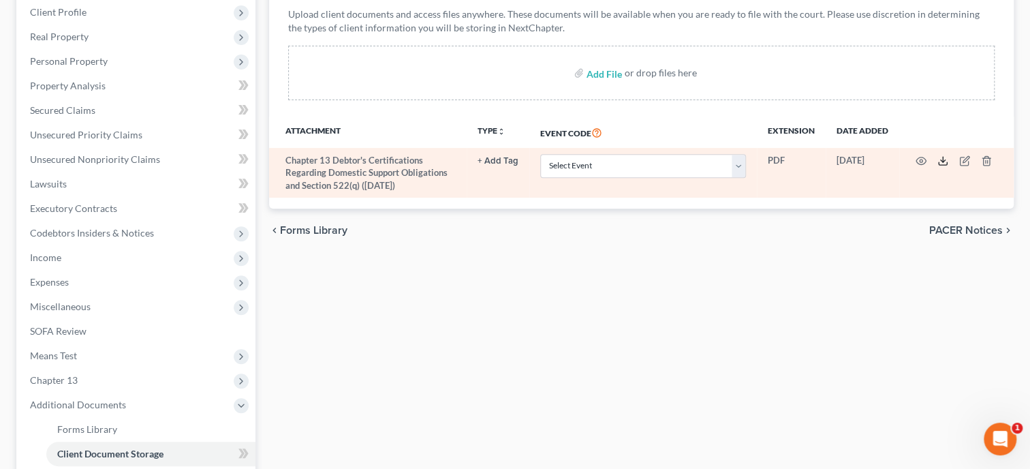
click at [947, 156] on icon at bounding box center [943, 160] width 11 height 11
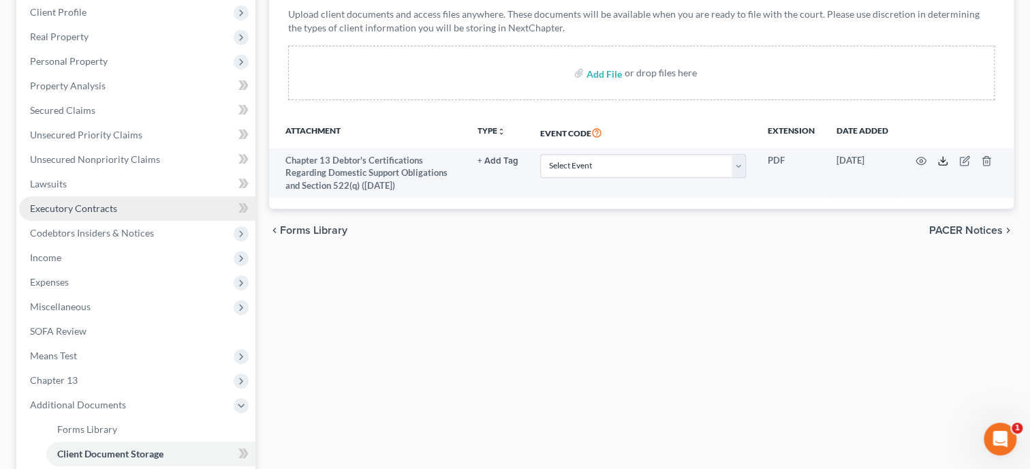
scroll to position [0, 0]
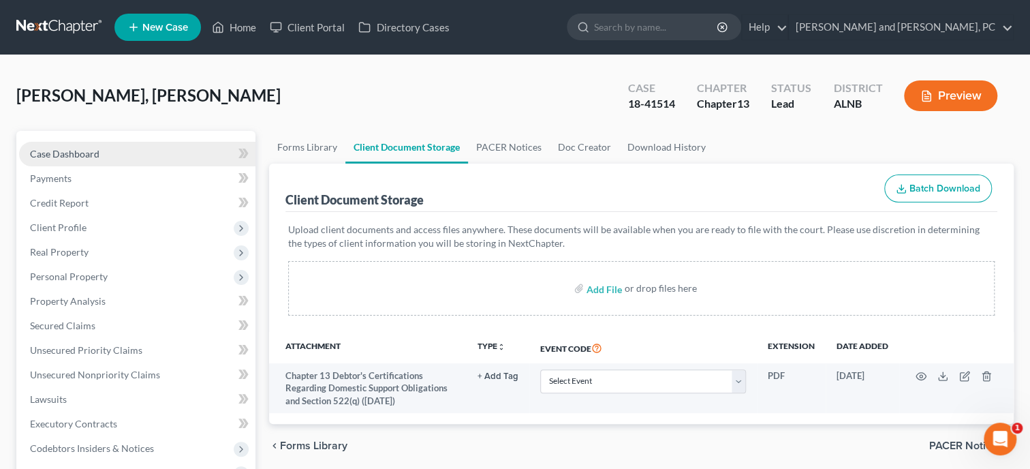
click at [97, 155] on span "Case Dashboard" at bounding box center [65, 154] width 70 height 12
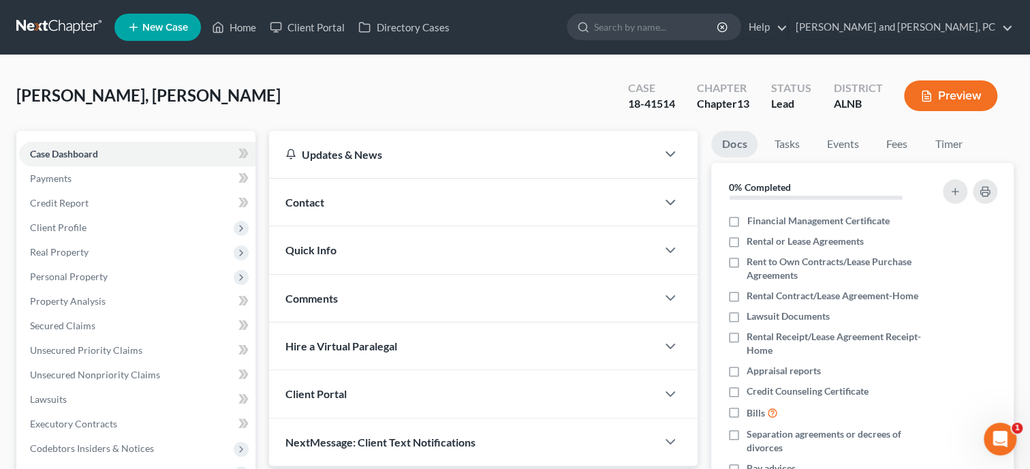
click at [385, 241] on div "Quick Info" at bounding box center [463, 249] width 388 height 47
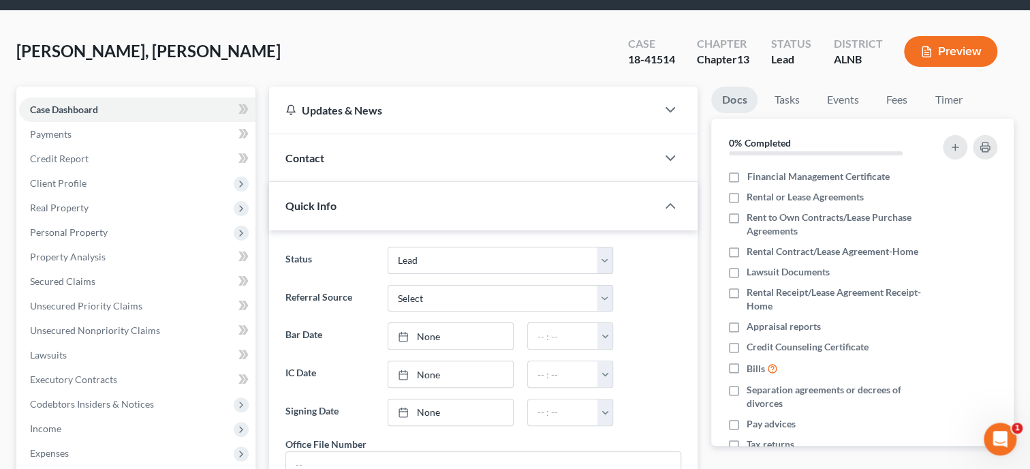
scroll to position [70, 0]
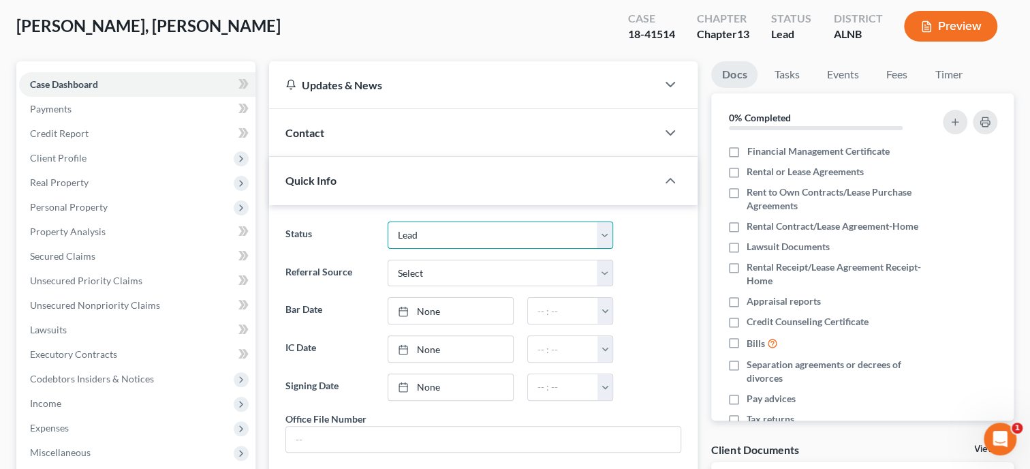
select select "0"
click option "Discharged" at bounding box center [0, 0] width 0 height 0
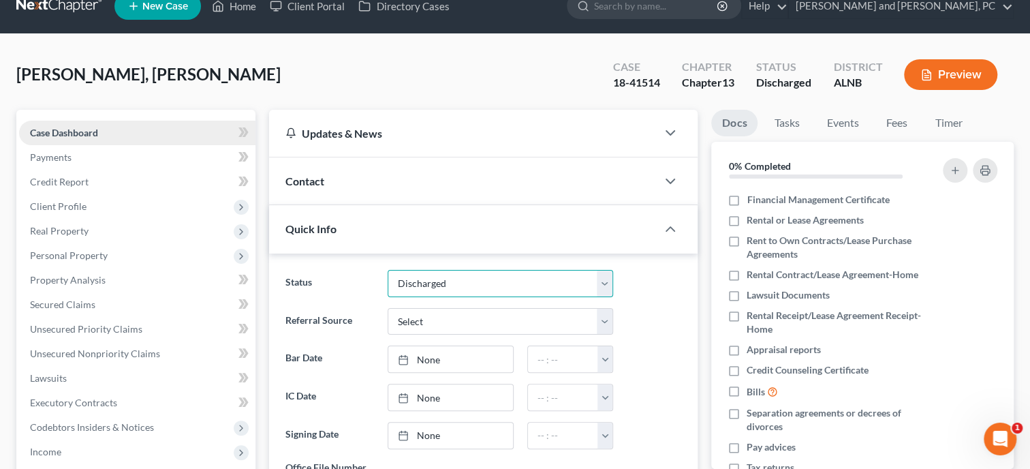
scroll to position [0, 0]
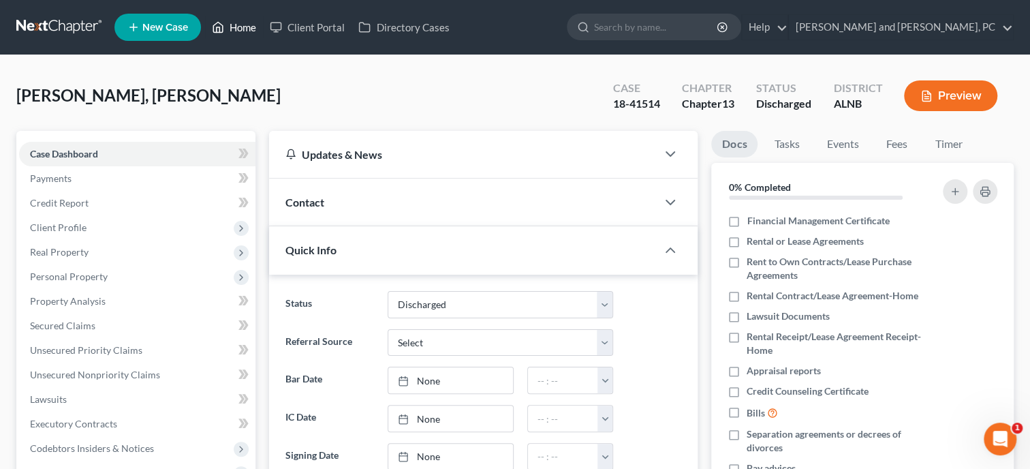
click at [245, 25] on link "Home" at bounding box center [234, 27] width 58 height 25
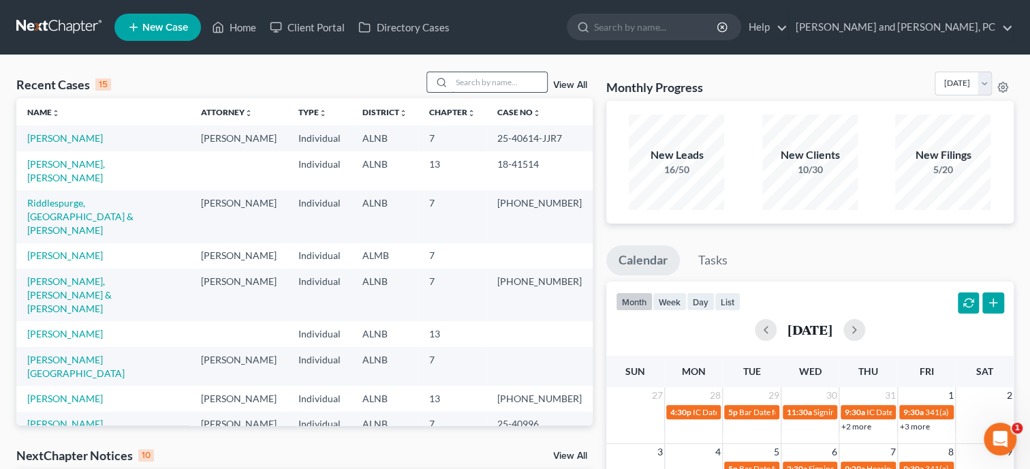
click at [489, 80] on input "search" at bounding box center [499, 82] width 95 height 20
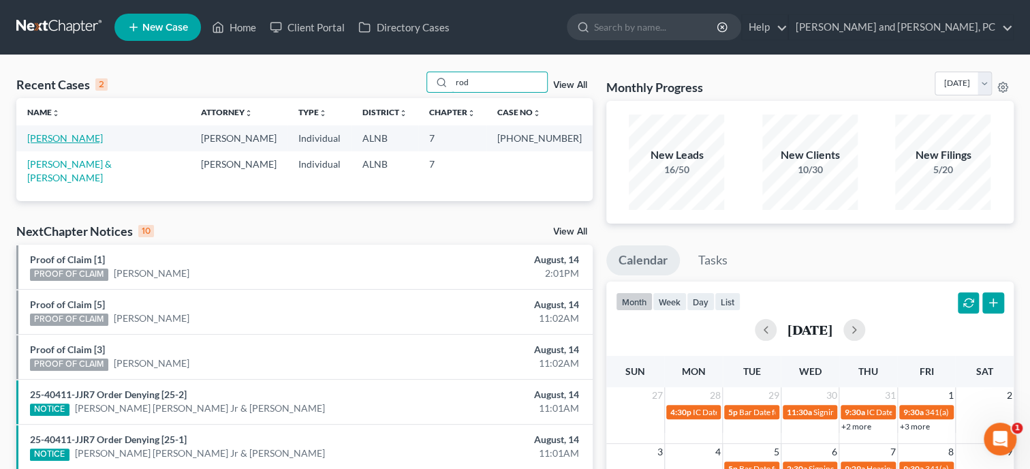
type input "rod"
click at [48, 143] on link "Rodriguez, Rikki" at bounding box center [65, 138] width 76 height 12
select select "6"
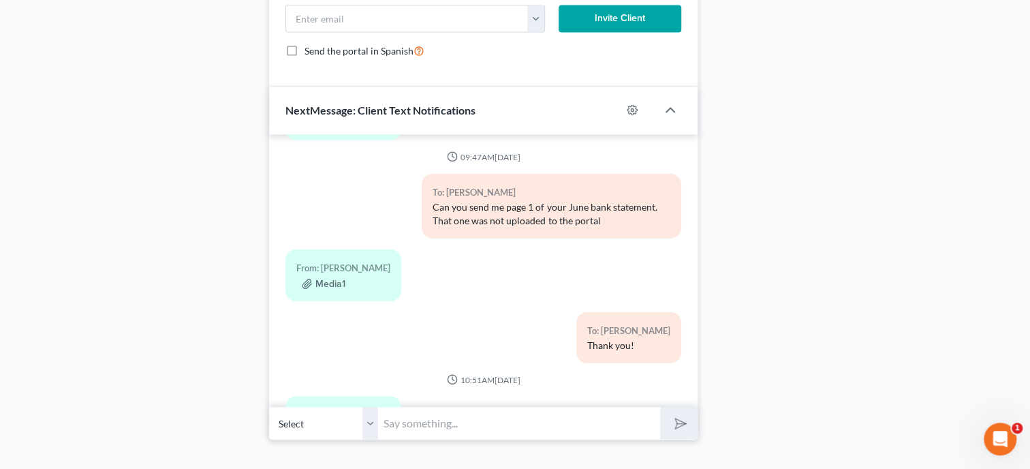
scroll to position [1278, 0]
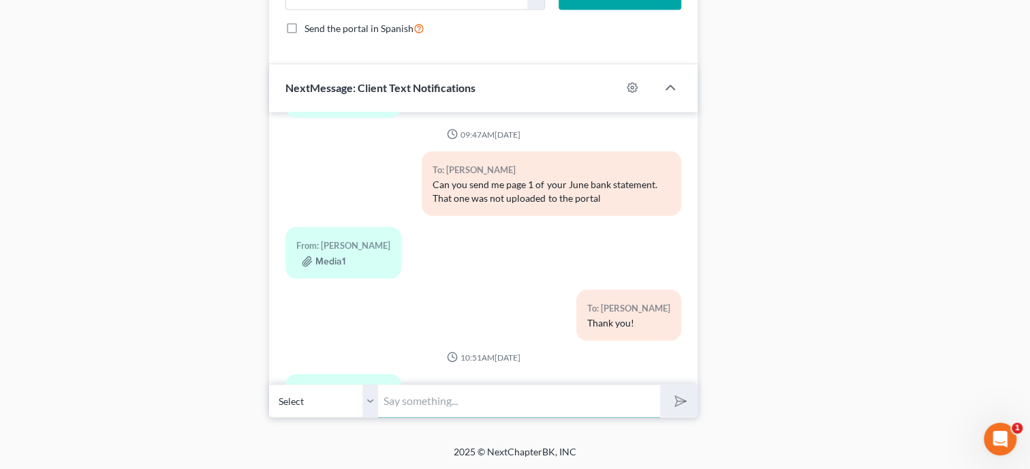
click at [421, 396] on input "text" at bounding box center [519, 400] width 282 height 33
type input "Have you decided if you are going to keep your car or let it go?"
click at [660, 384] on button "submit" at bounding box center [678, 400] width 37 height 32
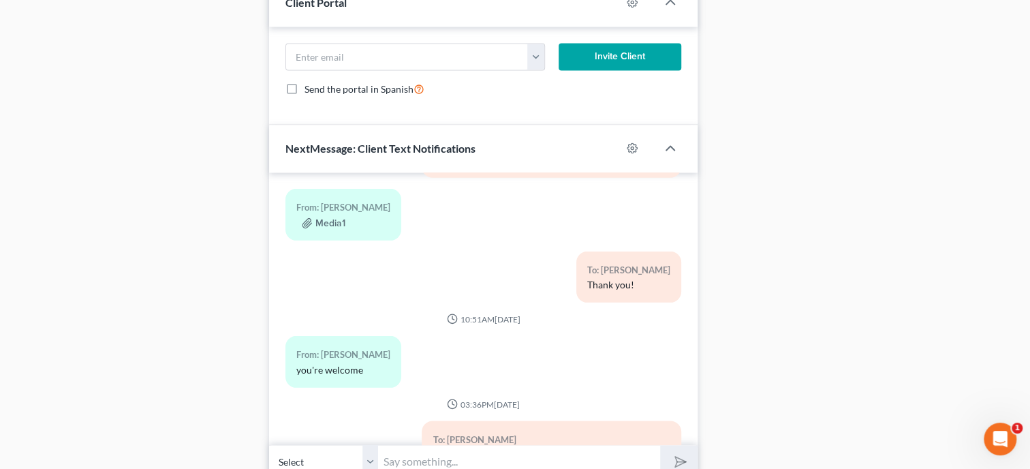
scroll to position [1278, 0]
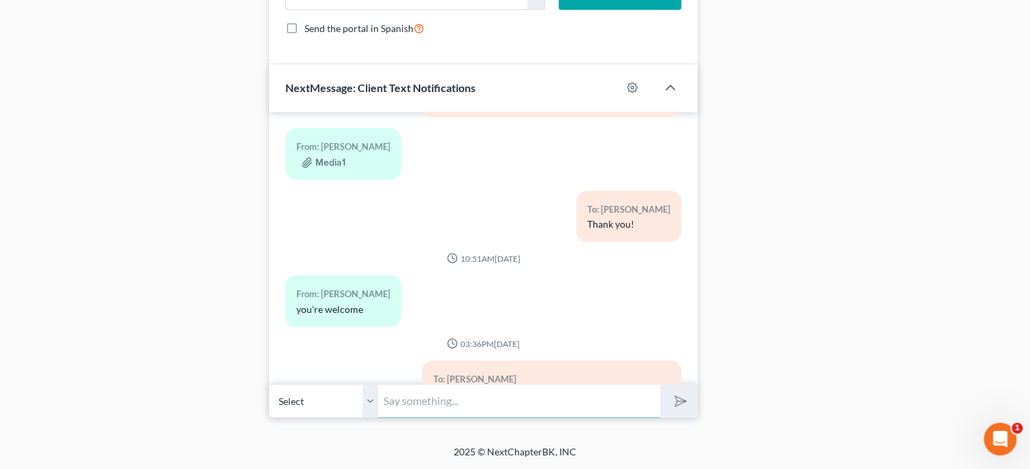
click at [512, 405] on input "text" at bounding box center [519, 400] width 282 height 33
type input "Ok. I got the reaff on the car, so I will hold off on it until I hear back from…"
click at [660, 384] on button "submit" at bounding box center [678, 400] width 37 height 32
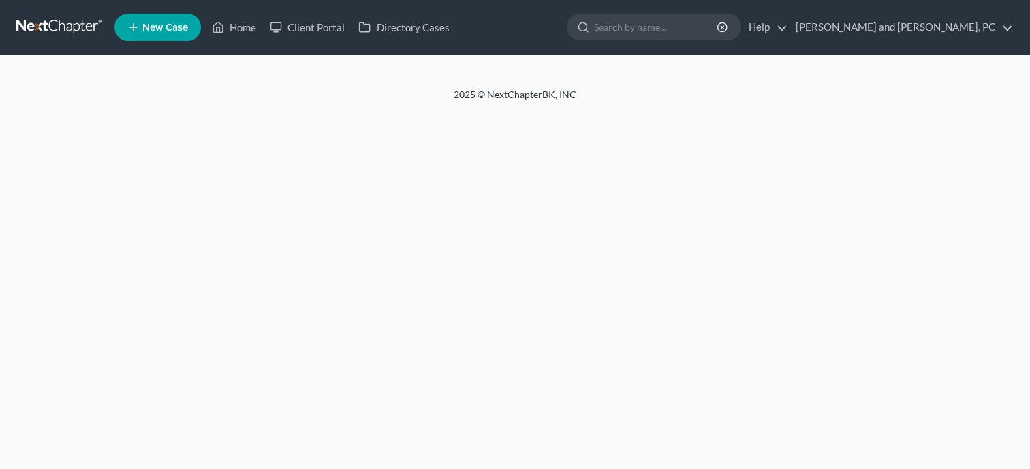
select select "1"
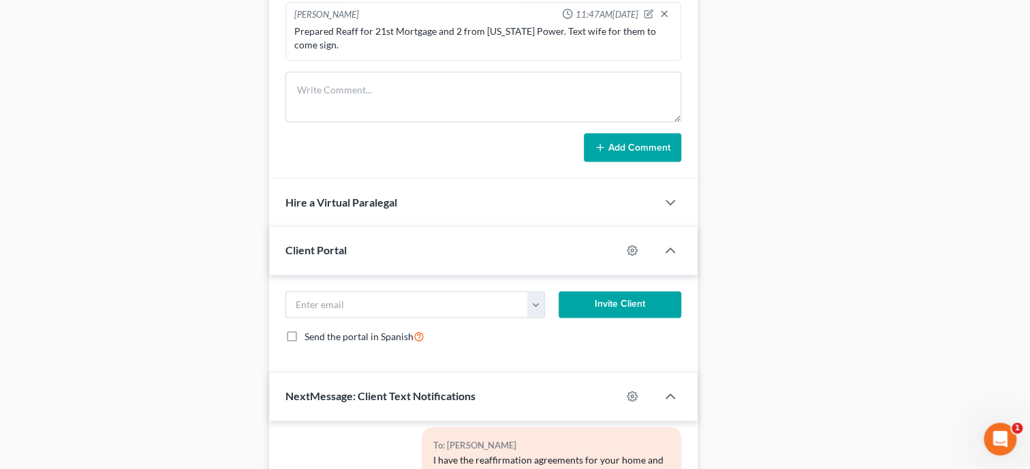
scroll to position [1299, 0]
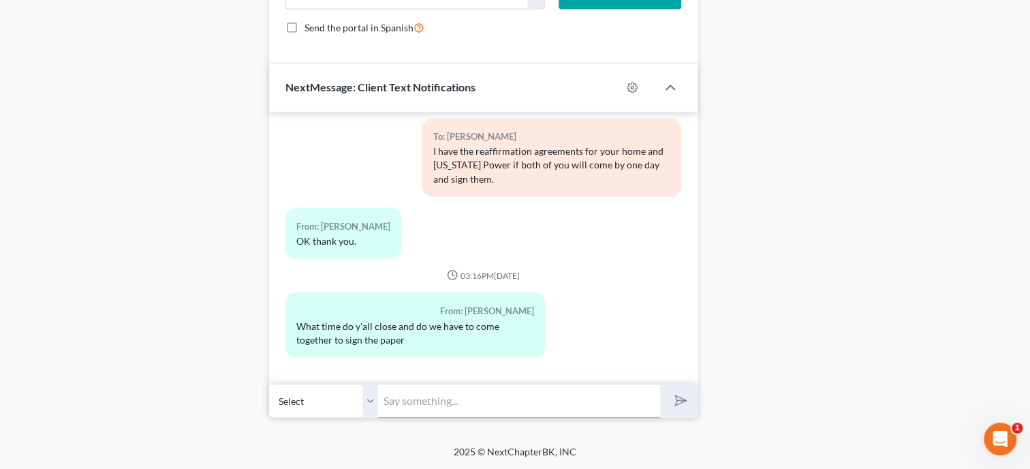
click at [597, 414] on input "text" at bounding box center [519, 400] width 282 height 33
type input "We close at 5 and you do not have to come together."
click at [660, 384] on button "submit" at bounding box center [678, 400] width 37 height 32
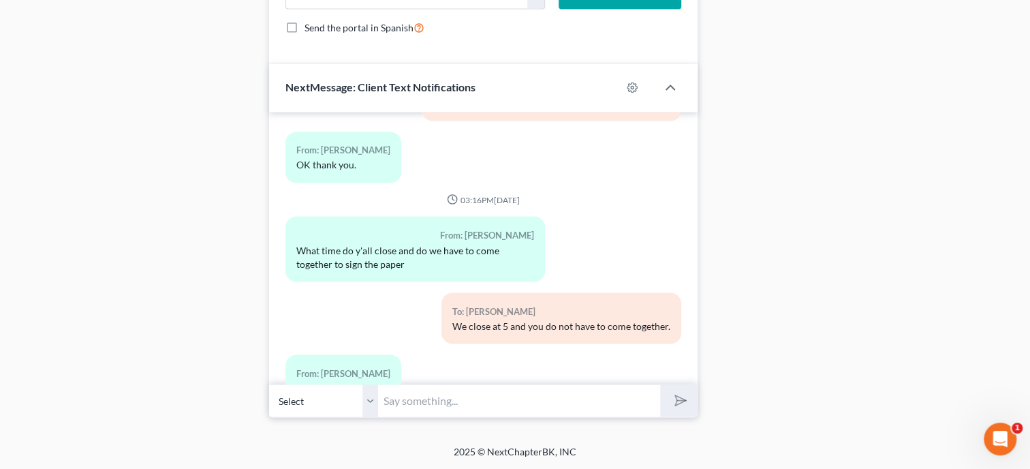
scroll to position [2694, 0]
